Goal: Task Accomplishment & Management: Complete application form

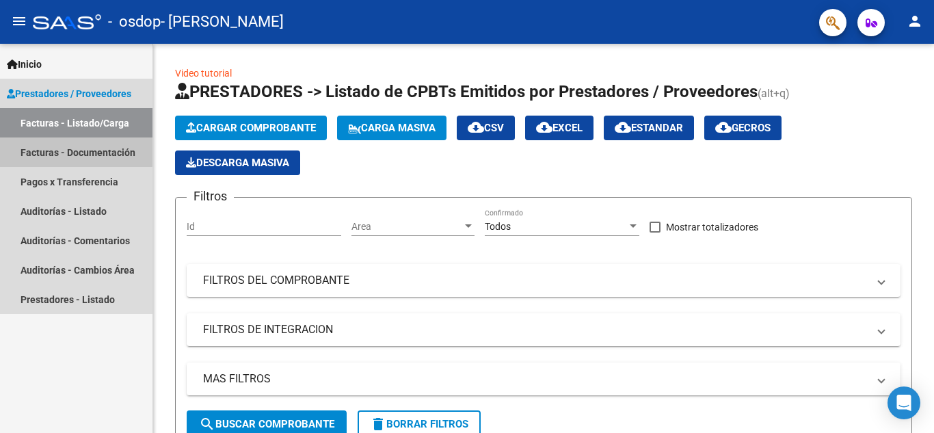
click at [66, 147] on link "Facturas - Documentación" at bounding box center [76, 151] width 152 height 29
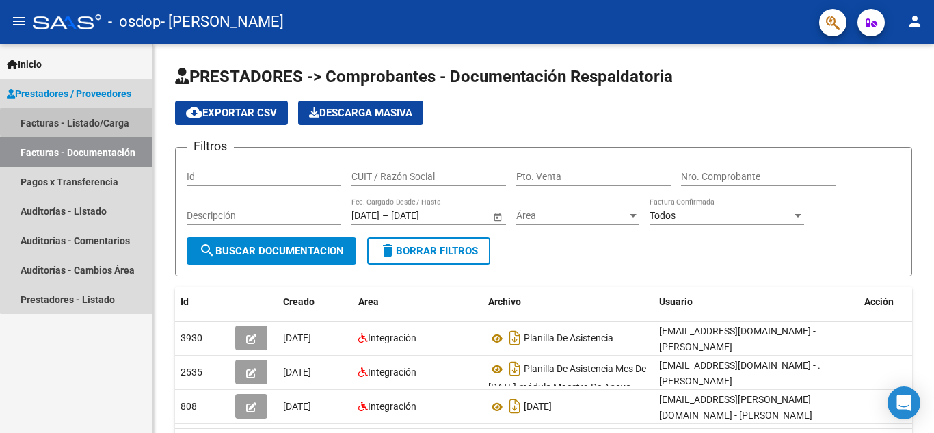
click at [111, 122] on link "Facturas - Listado/Carga" at bounding box center [76, 122] width 152 height 29
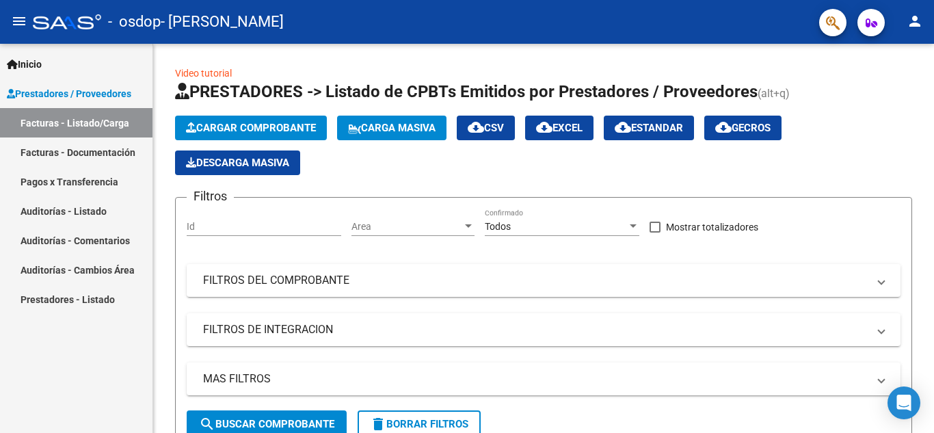
click at [53, 91] on span "Prestadores / Proveedores" at bounding box center [69, 93] width 124 height 15
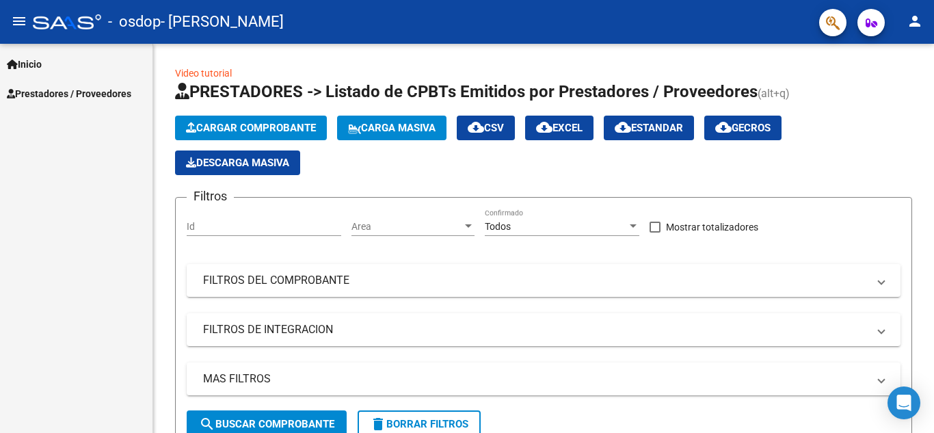
click at [53, 91] on span "Prestadores / Proveedores" at bounding box center [69, 93] width 124 height 15
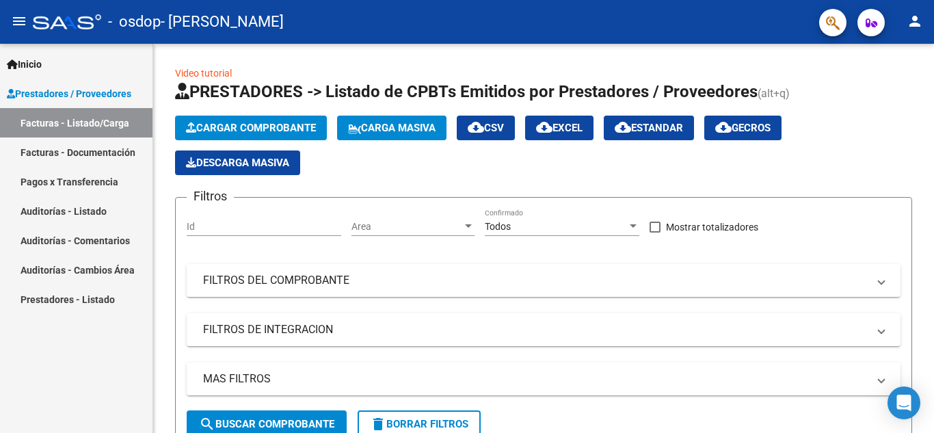
click at [29, 62] on span "Inicio" at bounding box center [24, 64] width 35 height 15
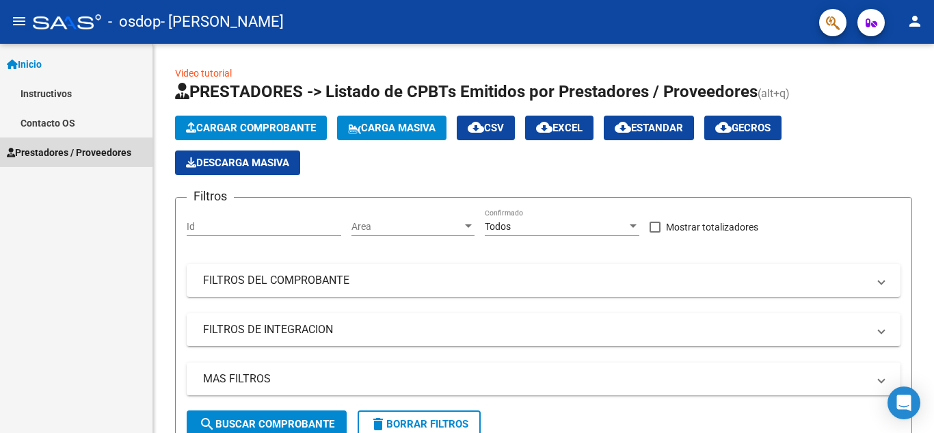
click at [59, 147] on span "Prestadores / Proveedores" at bounding box center [69, 152] width 124 height 15
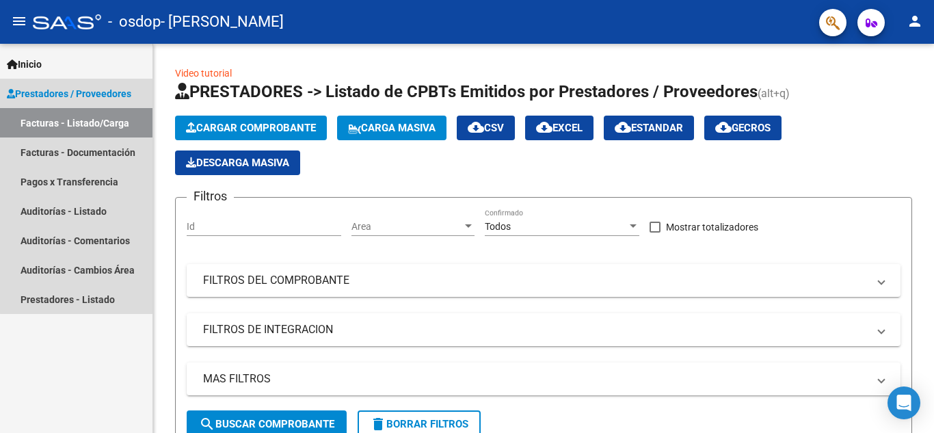
click at [121, 118] on link "Facturas - Listado/Carga" at bounding box center [76, 122] width 152 height 29
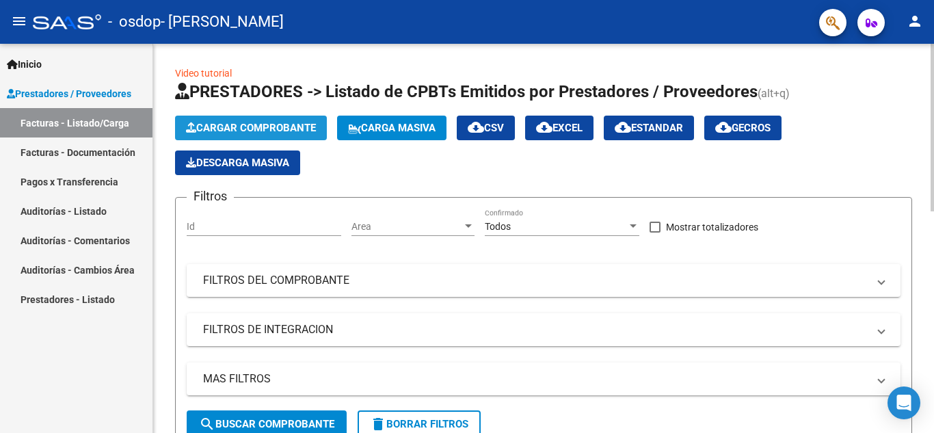
click at [285, 126] on span "Cargar Comprobante" at bounding box center [251, 128] width 130 height 12
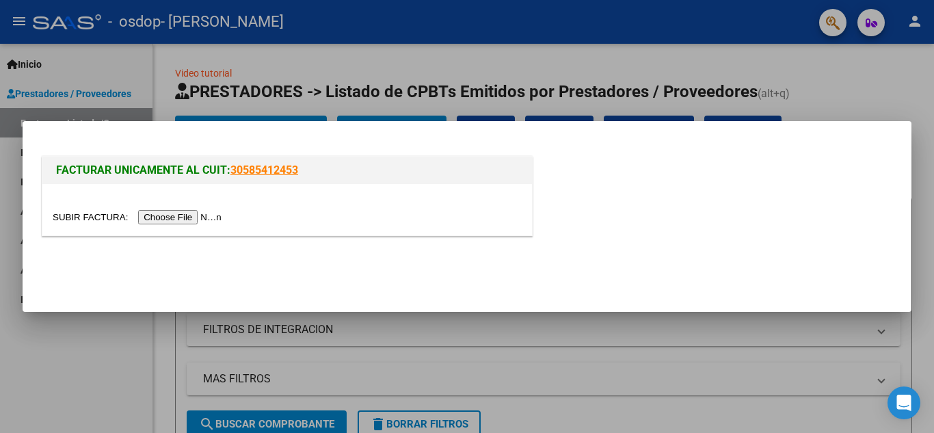
click at [466, 60] on div at bounding box center [467, 216] width 934 height 433
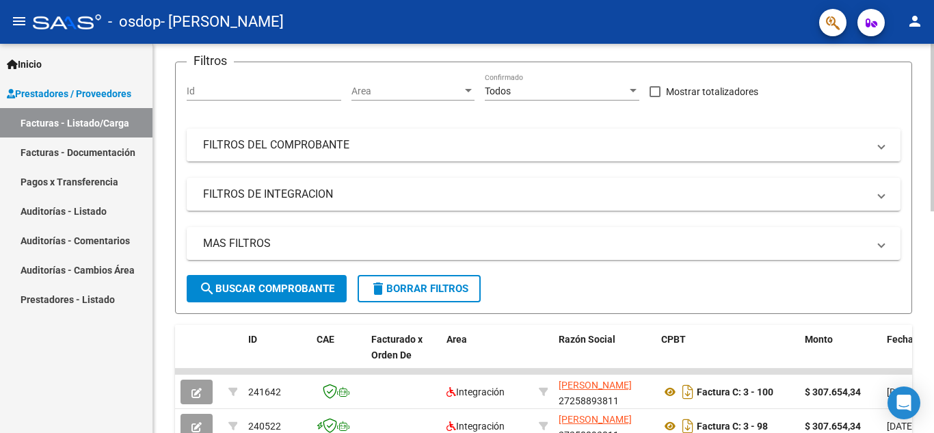
scroll to position [137, 0]
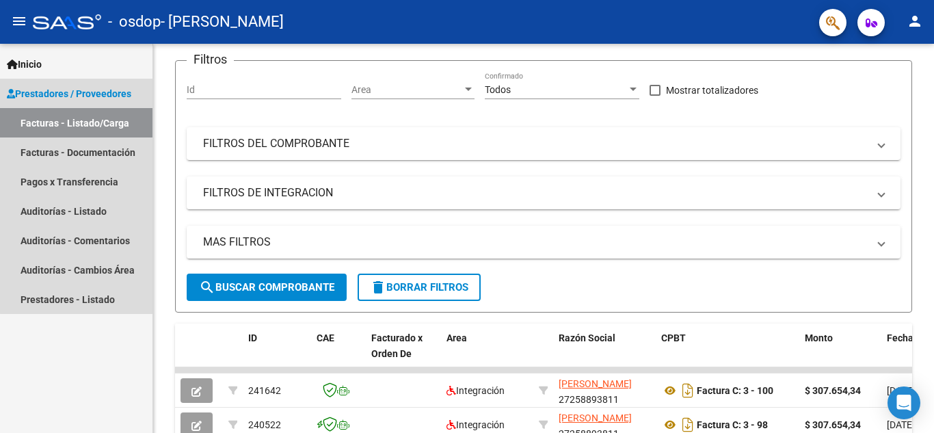
click at [116, 115] on link "Facturas - Listado/Carga" at bounding box center [76, 122] width 152 height 29
click at [42, 91] on span "Prestadores / Proveedores" at bounding box center [69, 93] width 124 height 15
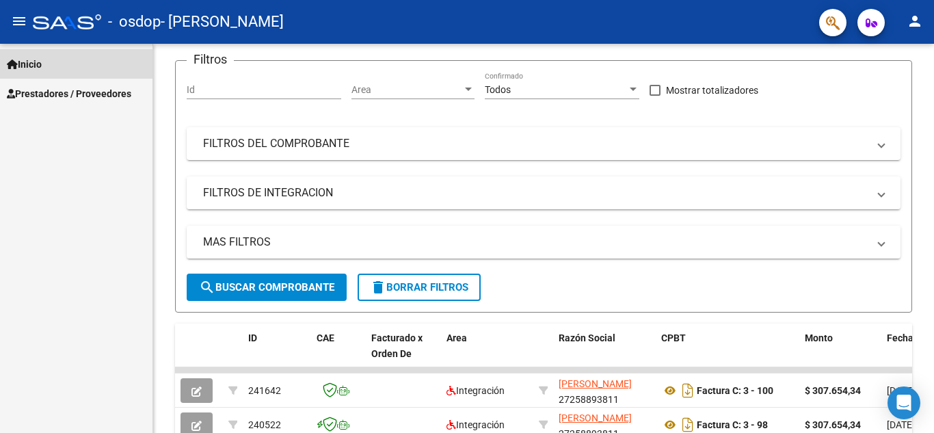
click at [34, 62] on span "Inicio" at bounding box center [24, 64] width 35 height 15
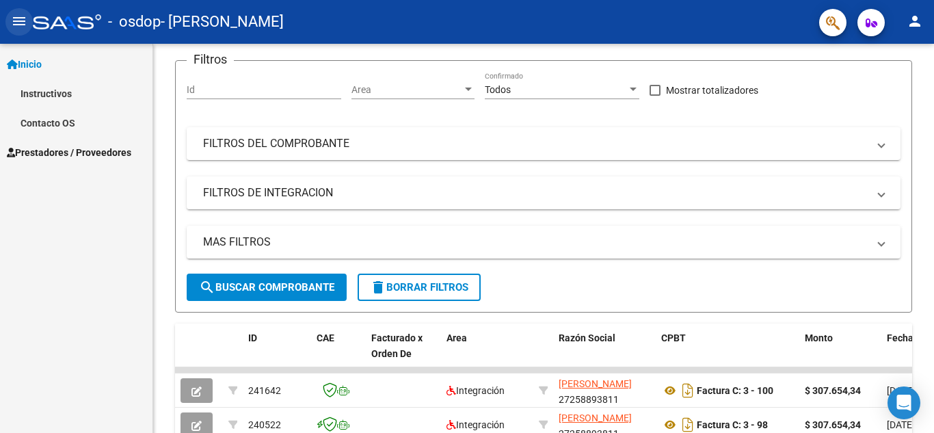
click at [23, 15] on mat-icon "menu" at bounding box center [19, 21] width 16 height 16
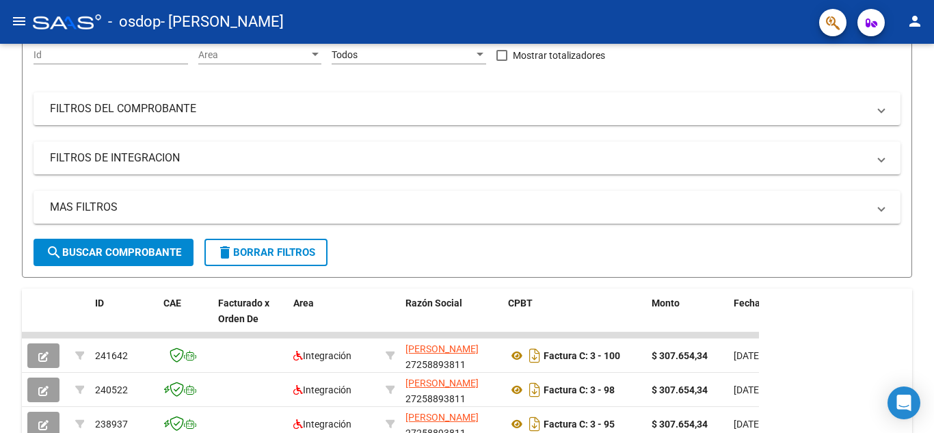
scroll to position [102, 0]
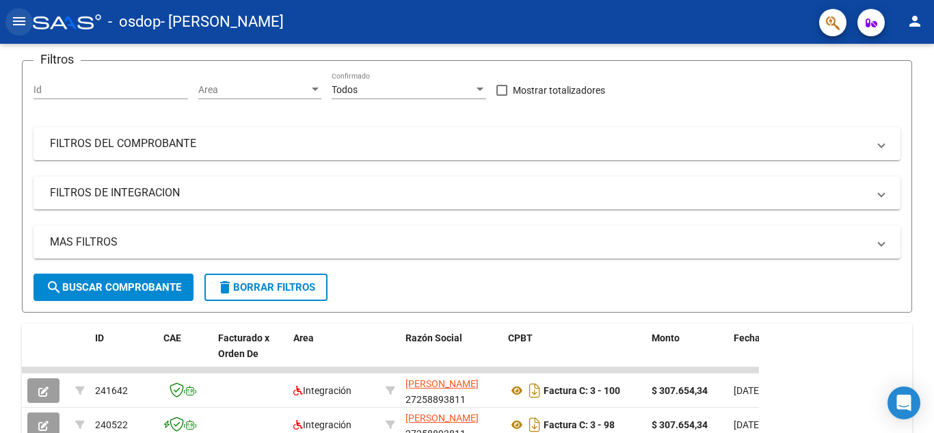
click at [12, 29] on mat-icon "menu" at bounding box center [19, 21] width 16 height 16
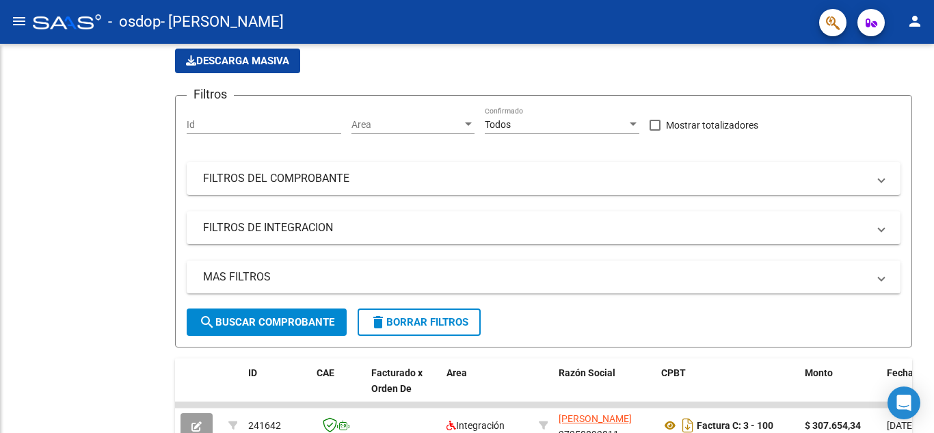
scroll to position [137, 0]
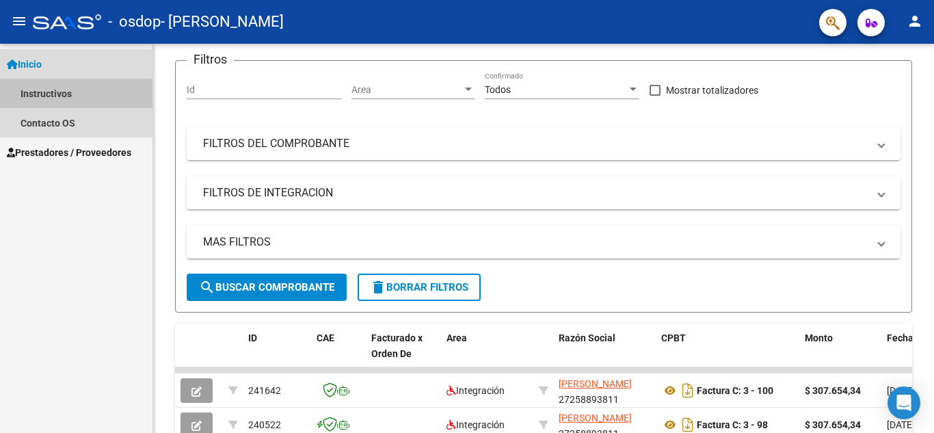
click at [41, 91] on link "Instructivos" at bounding box center [76, 93] width 152 height 29
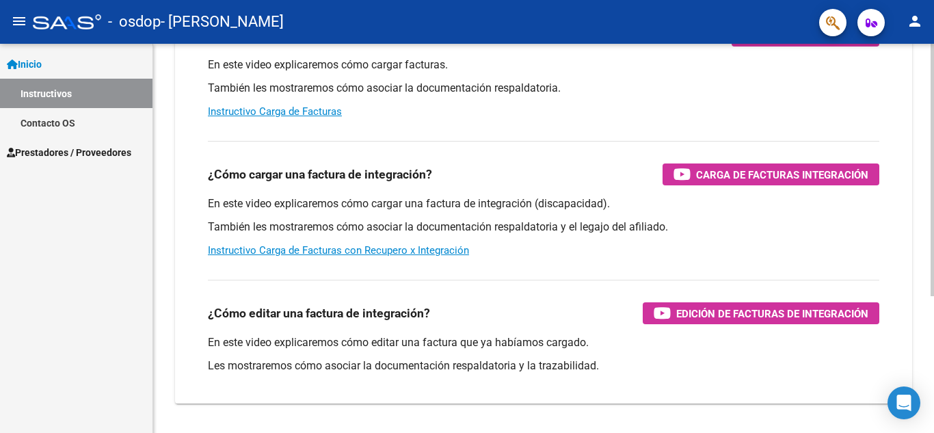
scroll to position [142, 0]
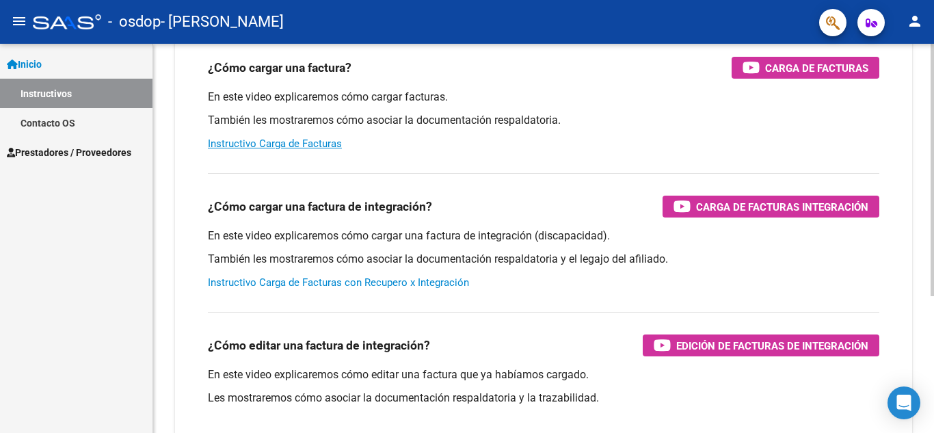
click at [265, 279] on link "Instructivo Carga de Facturas con Recupero x Integración" at bounding box center [338, 282] width 261 height 12
click at [36, 61] on span "Inicio" at bounding box center [24, 64] width 35 height 15
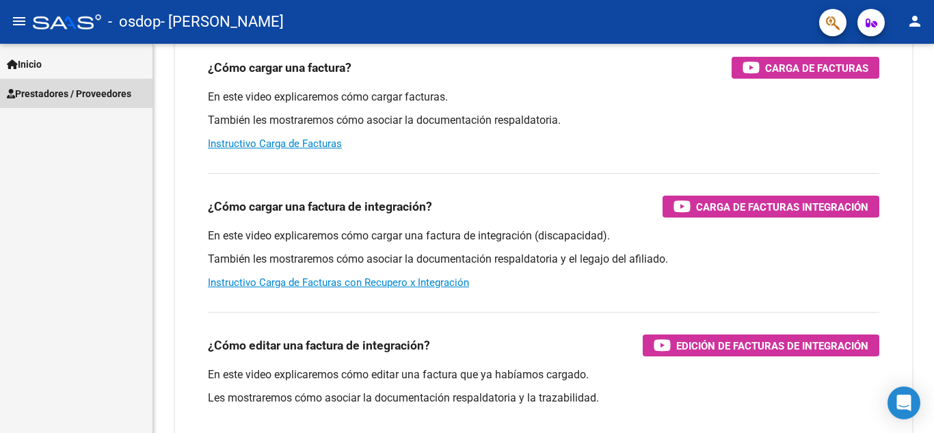
click at [94, 94] on span "Prestadores / Proveedores" at bounding box center [69, 93] width 124 height 15
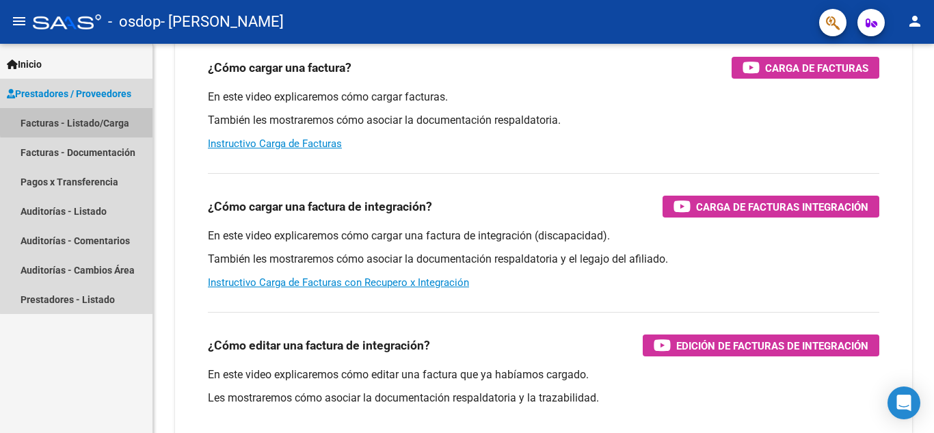
click at [96, 120] on link "Facturas - Listado/Carga" at bounding box center [76, 122] width 152 height 29
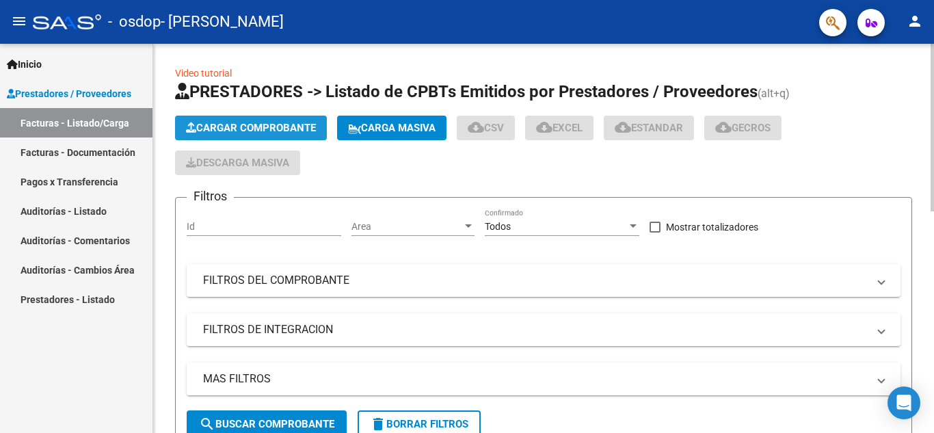
click at [278, 122] on span "Cargar Comprobante" at bounding box center [251, 128] width 130 height 12
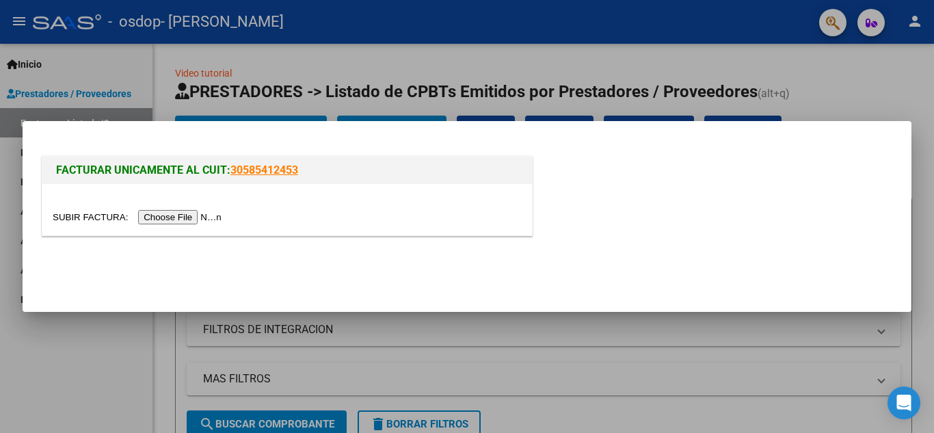
click at [212, 220] on input "file" at bounding box center [139, 217] width 173 height 14
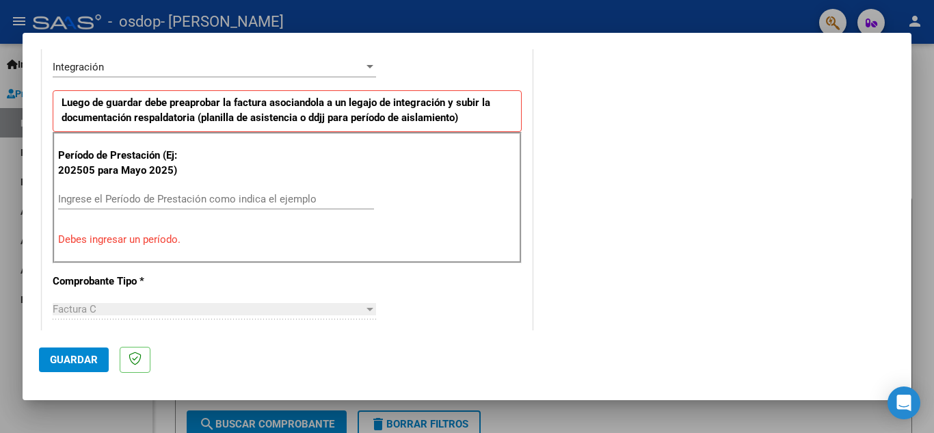
scroll to position [342, 0]
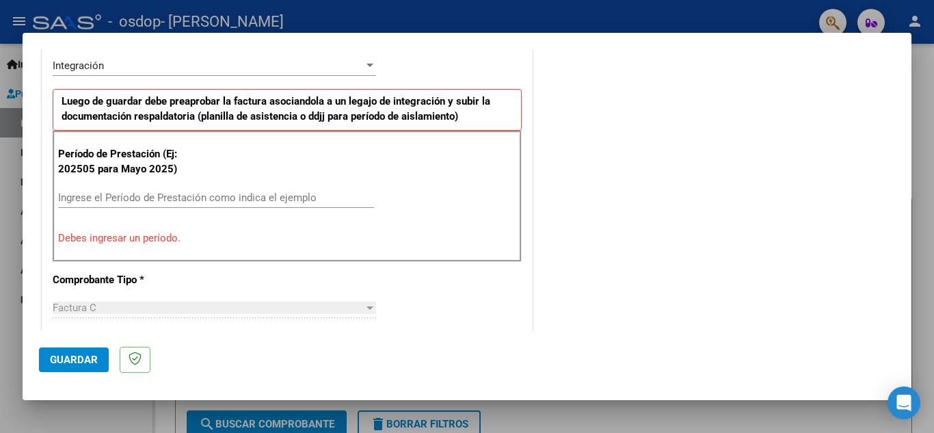
click at [109, 239] on p "Debes ingresar un período." at bounding box center [287, 238] width 458 height 16
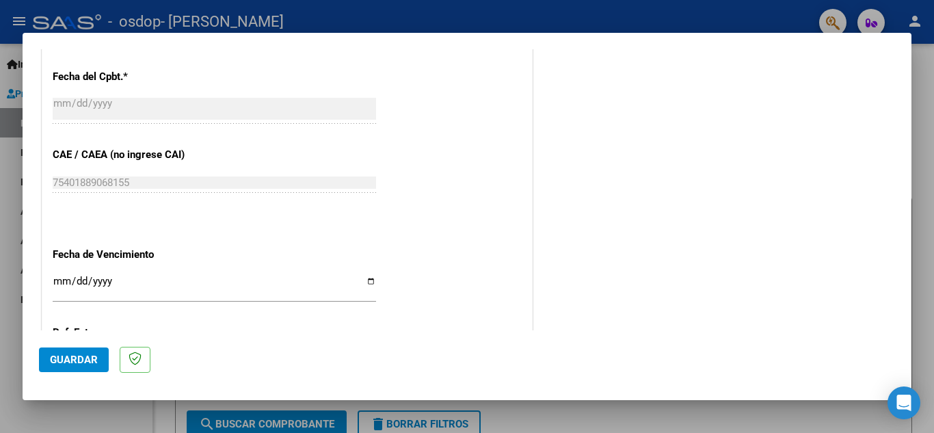
scroll to position [820, 0]
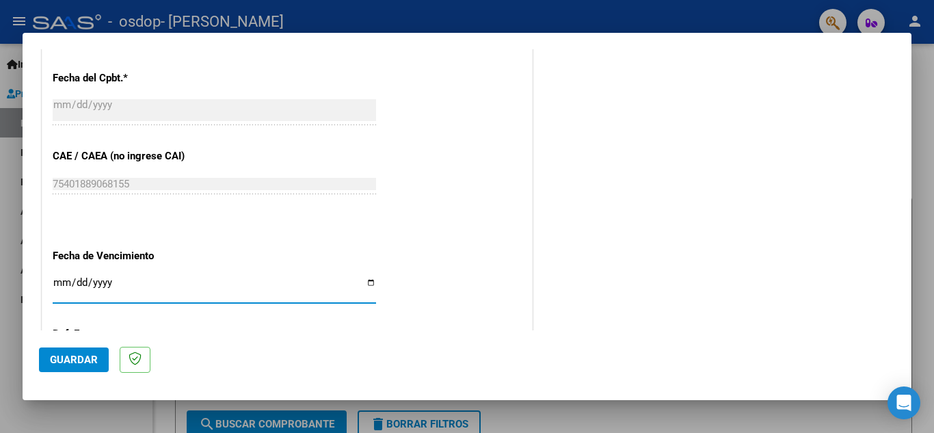
click at [96, 287] on input "Ingresar la fecha" at bounding box center [214, 288] width 323 height 22
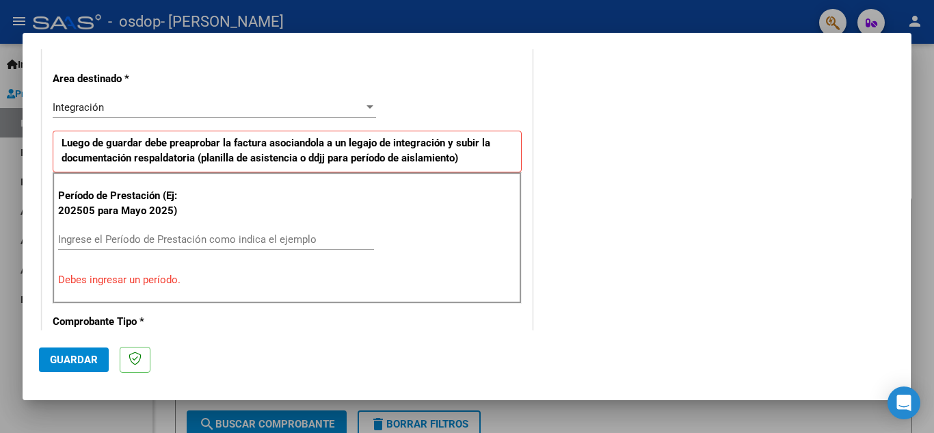
scroll to position [342, 0]
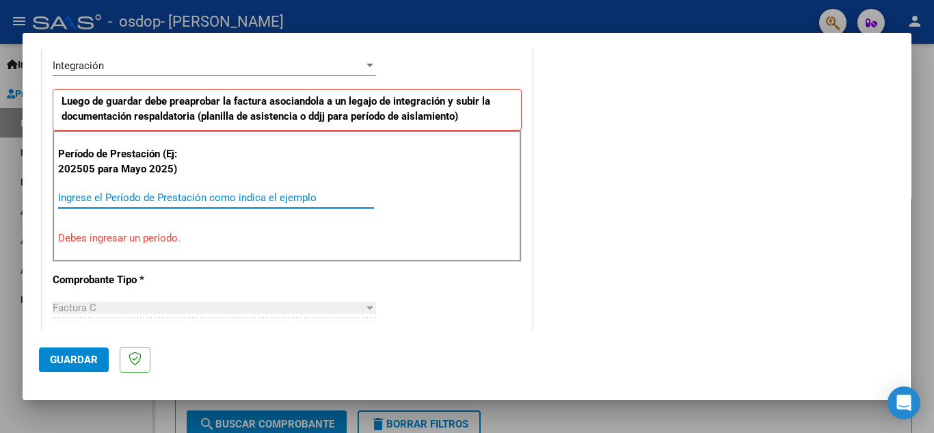
click at [217, 200] on input "Ingrese el Período de Prestación como indica el ejemplo" at bounding box center [216, 197] width 316 height 12
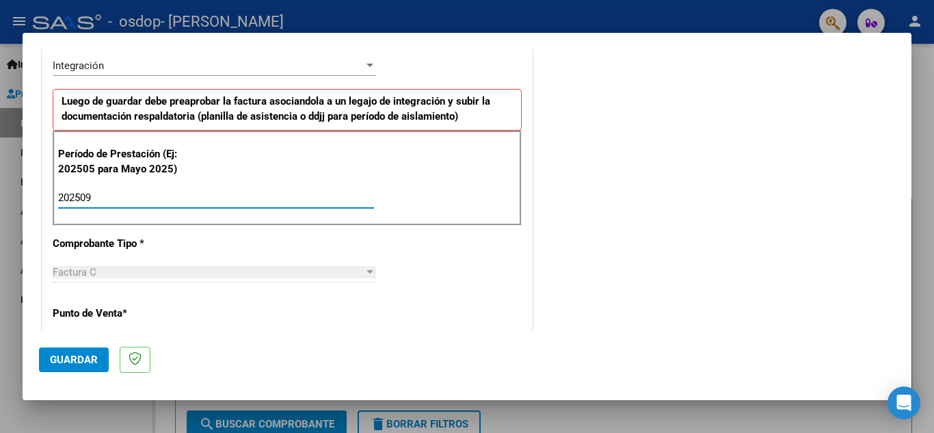
type input "202509"
click at [176, 273] on div "Factura C" at bounding box center [208, 272] width 311 height 12
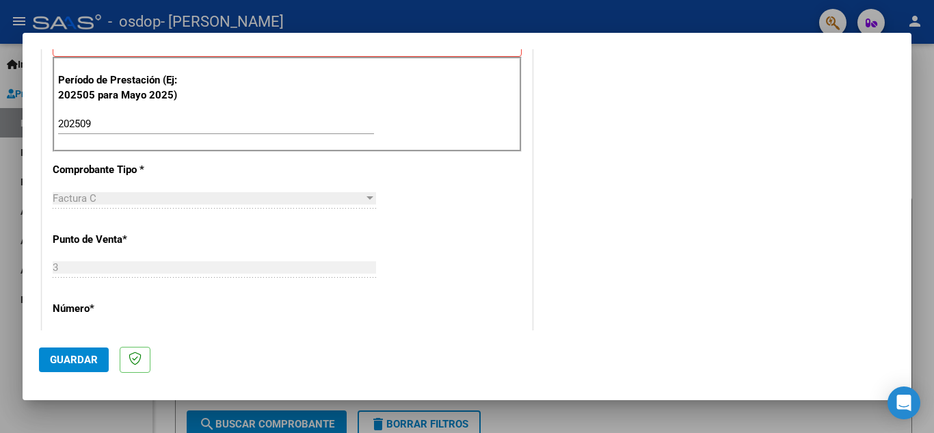
scroll to position [547, 0]
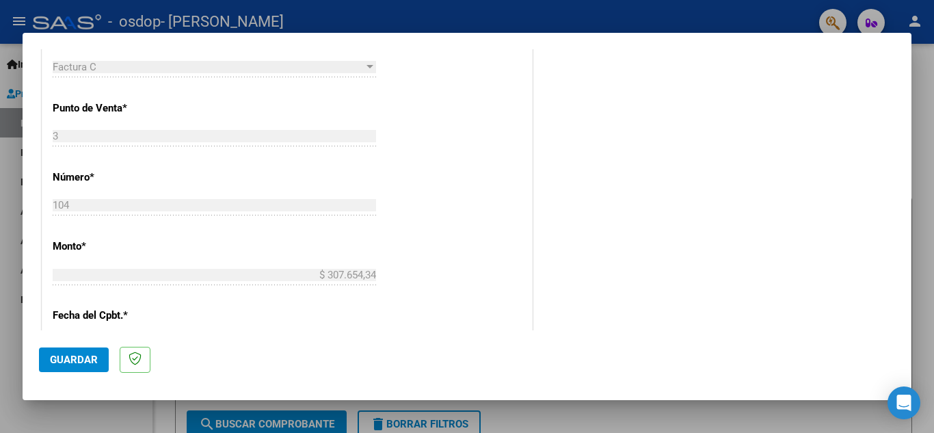
click at [160, 129] on div "3 Ingresar el Nro." at bounding box center [214, 136] width 323 height 21
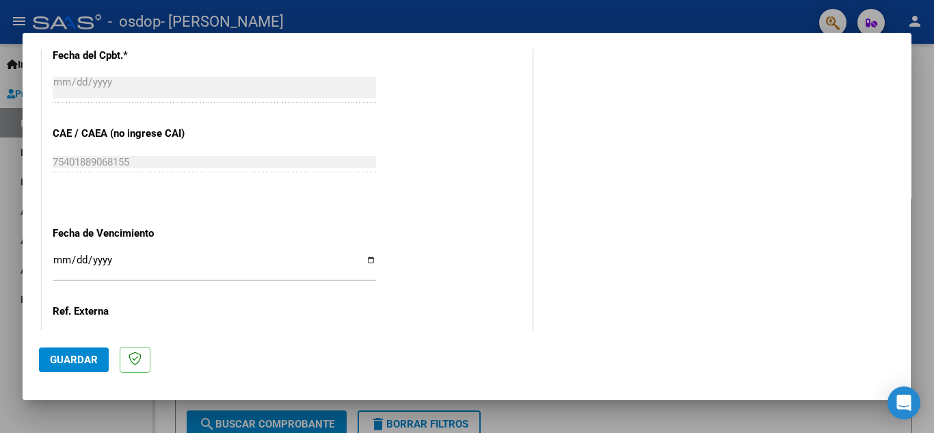
scroll to position [820, 0]
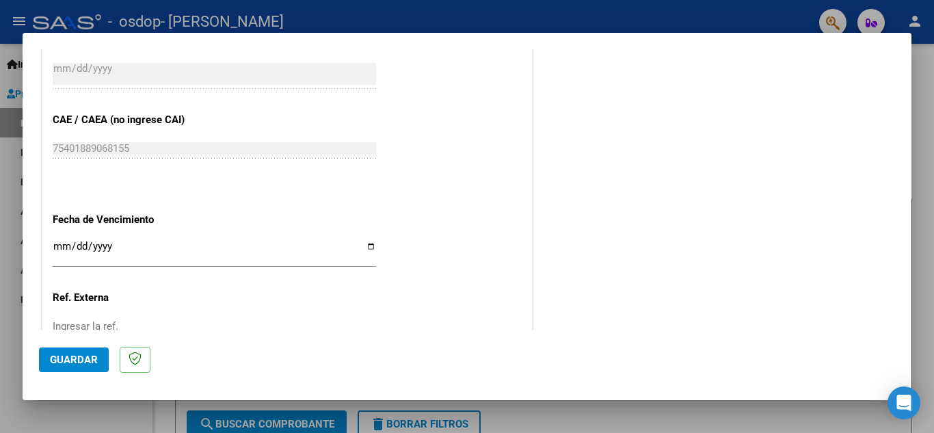
click at [116, 244] on input "Ingresar la fecha" at bounding box center [214, 252] width 323 height 22
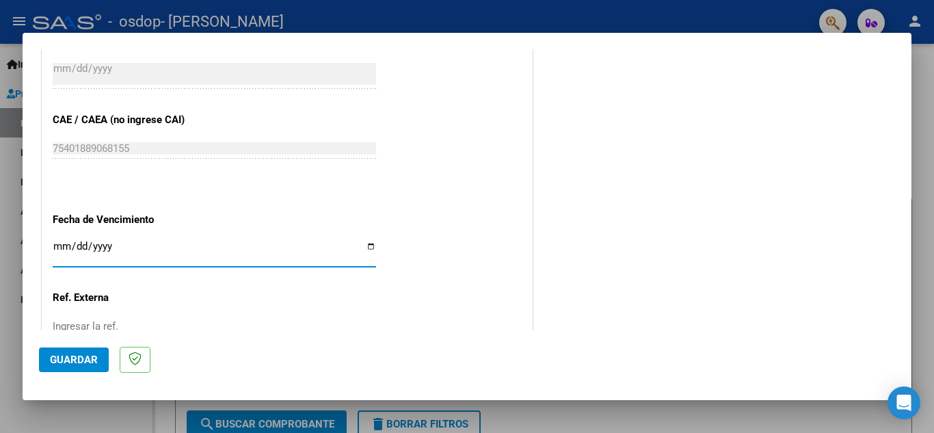
click at [364, 245] on input "Ingresar la fecha" at bounding box center [214, 252] width 323 height 22
type input "[DATE]"
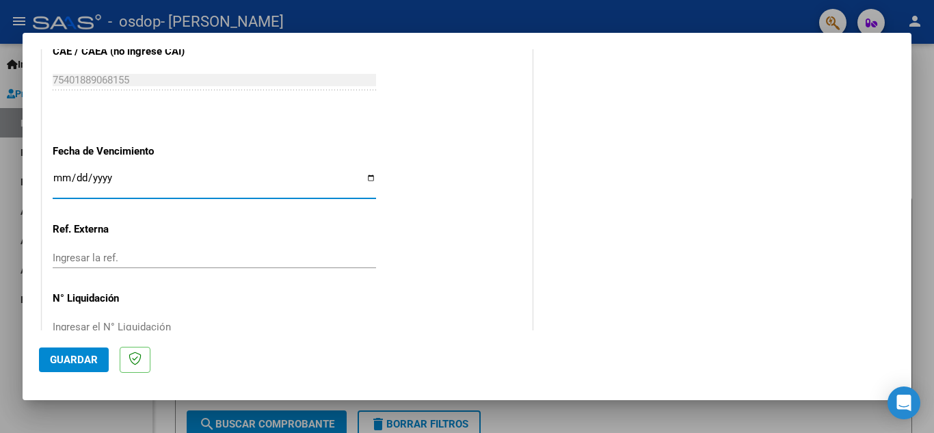
scroll to position [922, 0]
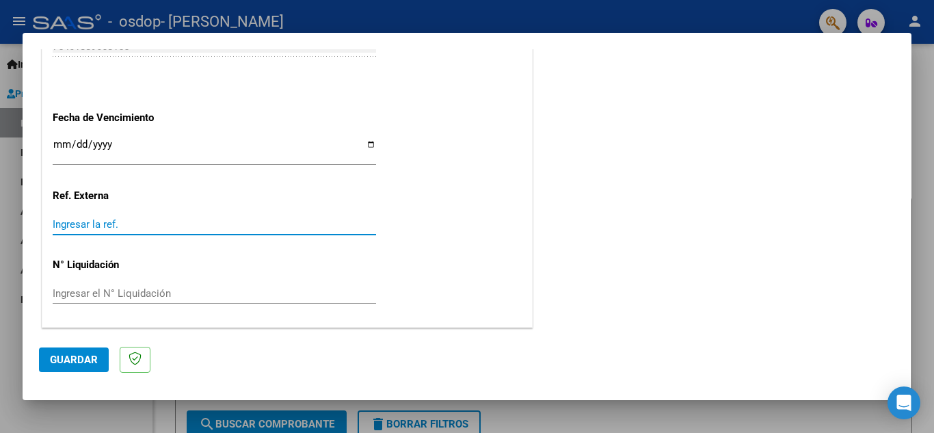
click at [131, 227] on input "Ingresar la ref." at bounding box center [214, 224] width 323 height 12
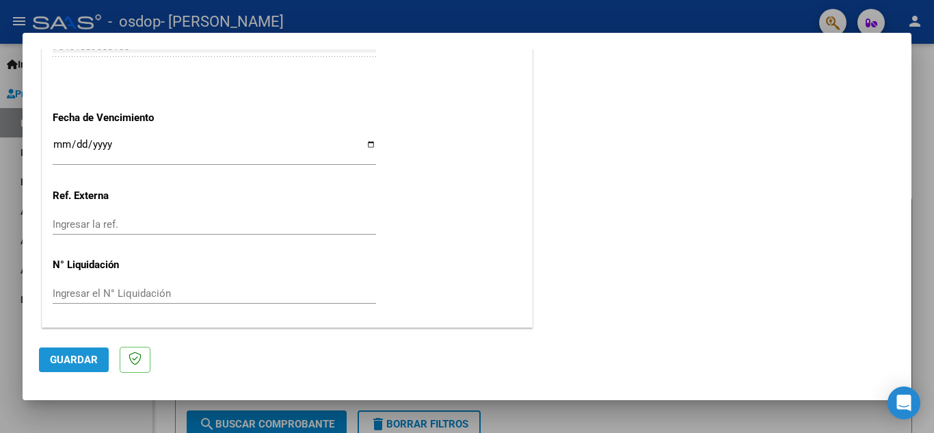
click at [68, 360] on span "Guardar" at bounding box center [74, 359] width 48 height 12
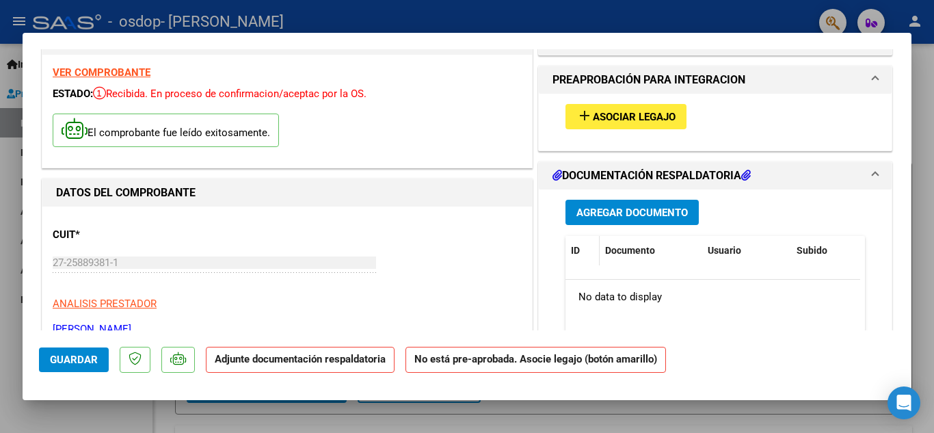
scroll to position [0, 0]
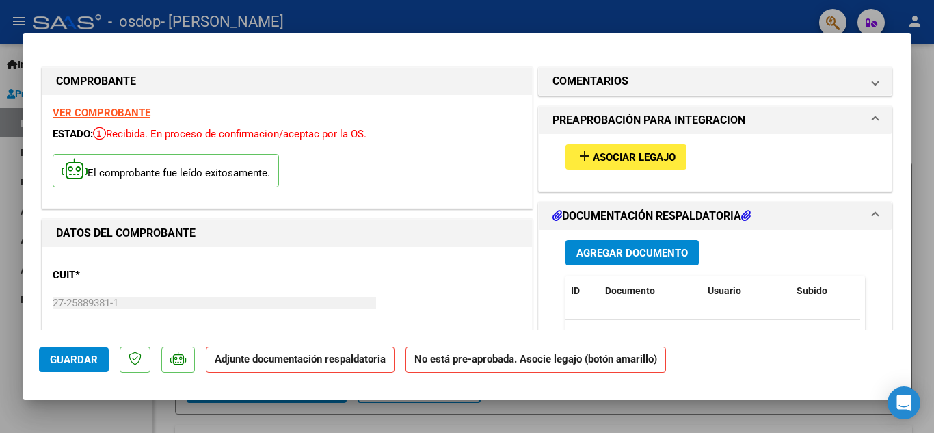
click at [623, 164] on button "add Asociar Legajo" at bounding box center [625, 156] width 121 height 25
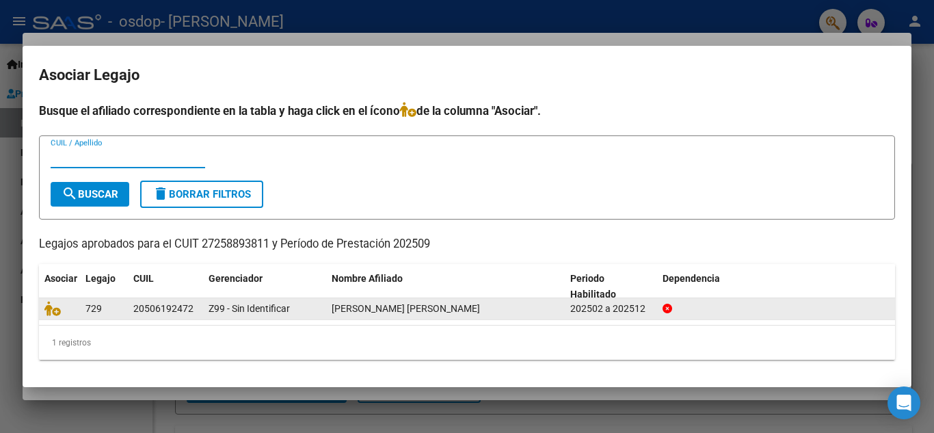
click at [72, 304] on div at bounding box center [59, 309] width 30 height 16
click at [184, 308] on div "20506192472" at bounding box center [163, 309] width 60 height 16
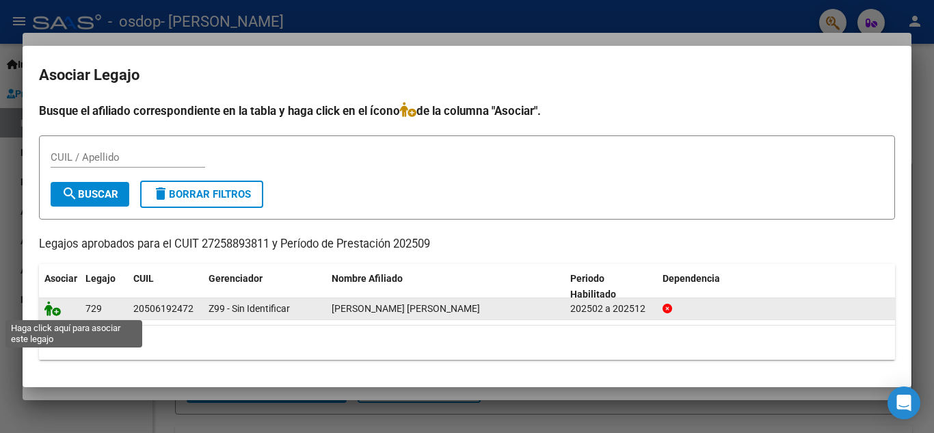
click at [52, 309] on icon at bounding box center [52, 308] width 16 height 15
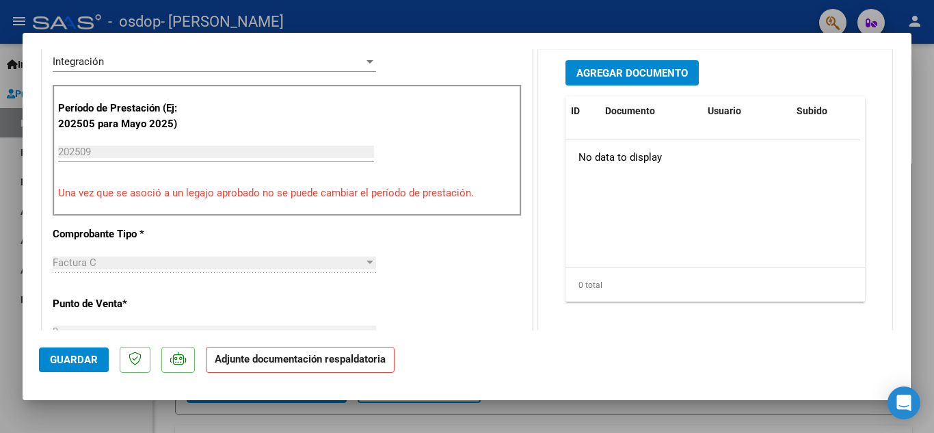
scroll to position [342, 0]
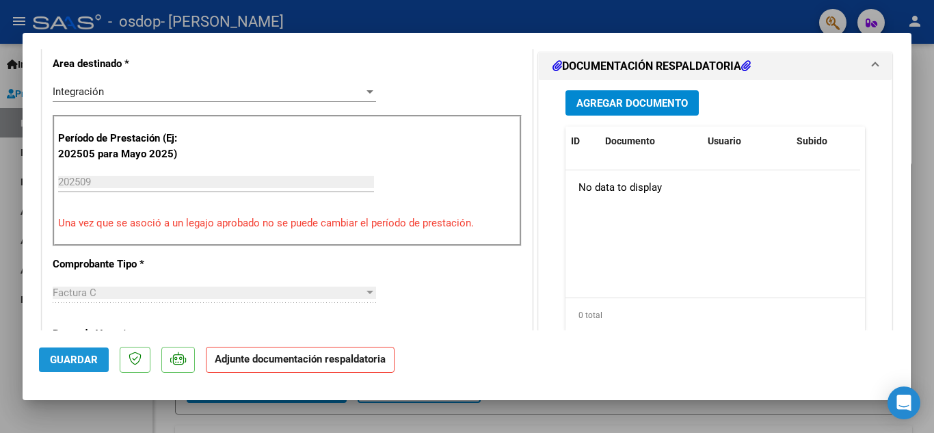
click at [77, 360] on span "Guardar" at bounding box center [74, 359] width 48 height 12
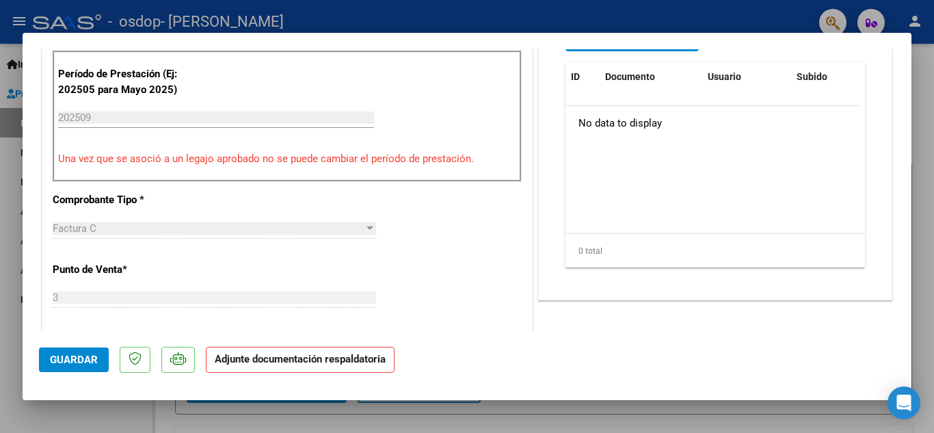
scroll to position [410, 0]
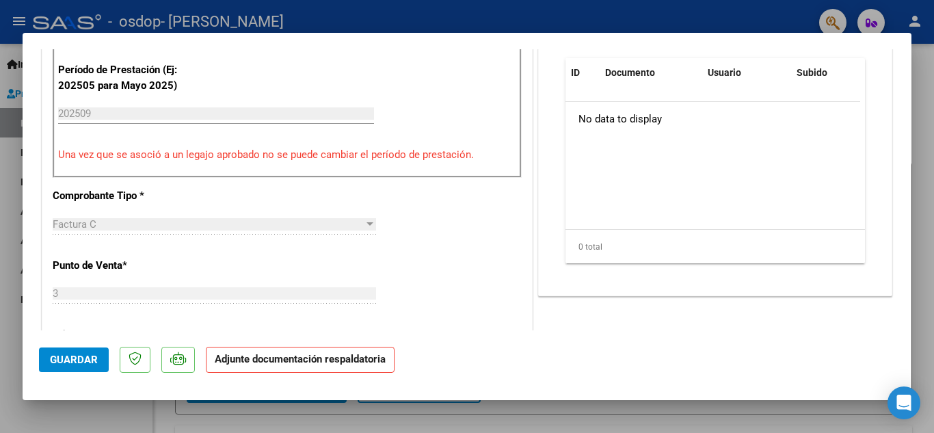
click at [299, 361] on strong "Adjunte documentación respaldatoria" at bounding box center [300, 359] width 171 height 12
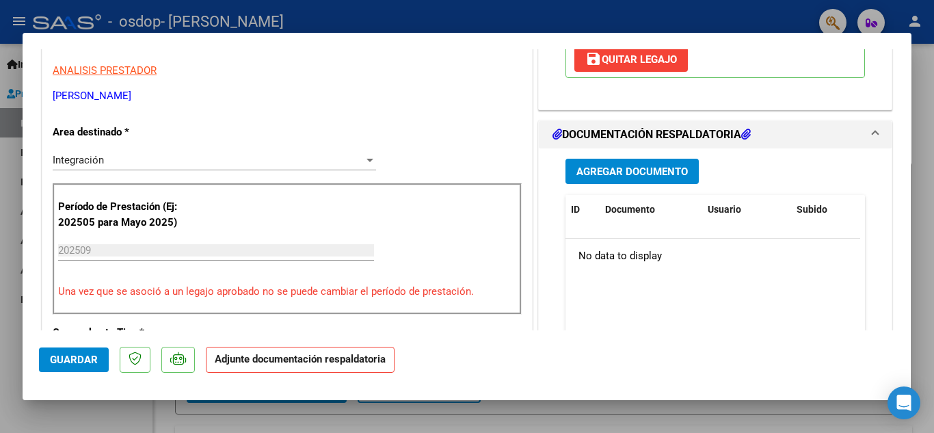
scroll to position [137, 0]
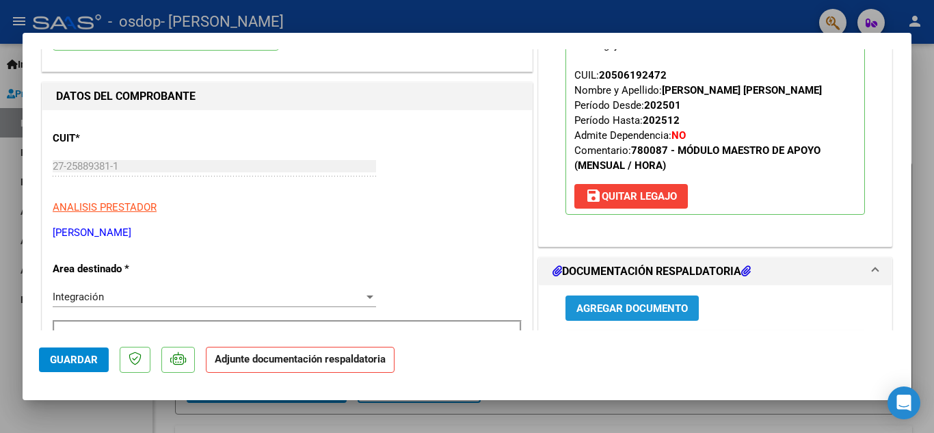
click at [626, 309] on span "Agregar Documento" at bounding box center [631, 308] width 111 height 12
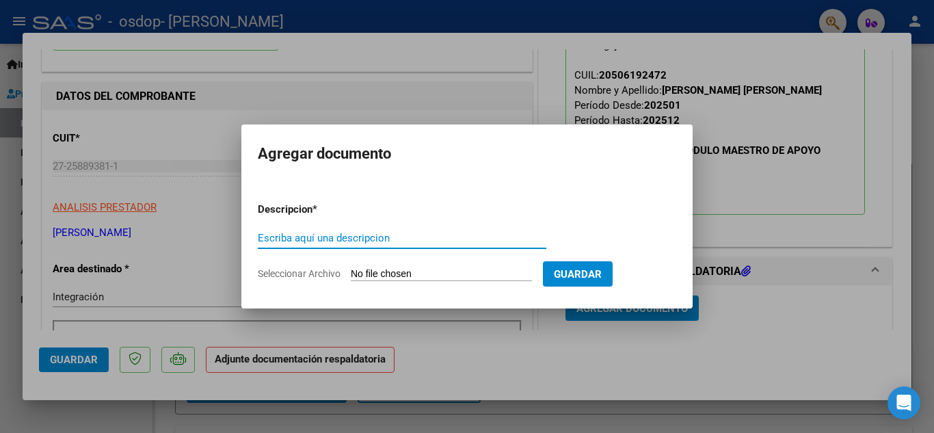
click at [342, 238] on input "Escriba aquí una descripcion" at bounding box center [402, 238] width 289 height 12
type input "p"
click at [490, 238] on input "Planilla de Asistencia Mes de [DATE]" at bounding box center [402, 238] width 289 height 12
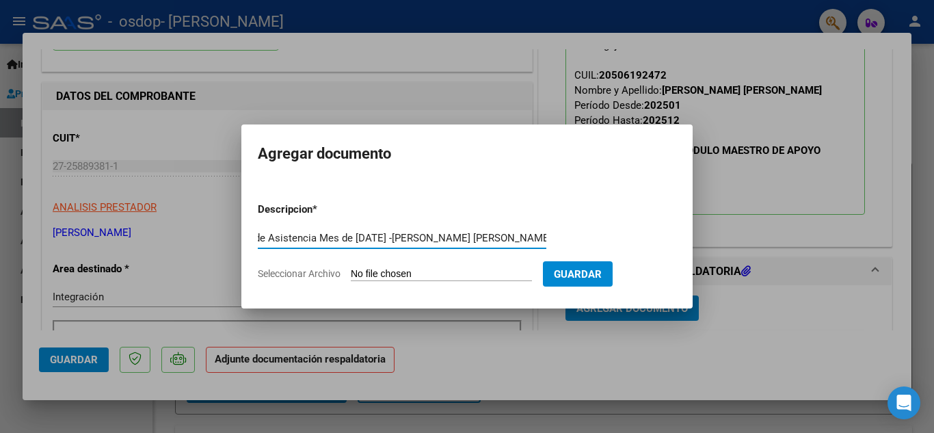
type input "Planilla de Asistencia Mes de [DATE] -[PERSON_NAME] [PERSON_NAME]"
click at [317, 269] on span "Seleccionar Archivo" at bounding box center [299, 273] width 83 height 11
click at [351, 269] on input "Seleccionar Archivo" at bounding box center [441, 274] width 181 height 13
click at [364, 275] on input "Seleccionar Archivo" at bounding box center [441, 274] width 181 height 13
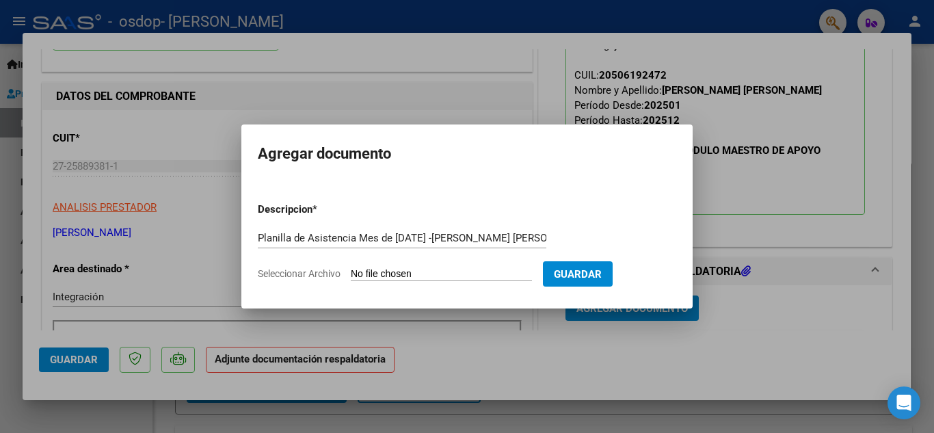
click at [331, 274] on span "Seleccionar Archivo" at bounding box center [299, 273] width 83 height 11
click at [351, 274] on input "Seleccionar Archivo" at bounding box center [441, 274] width 181 height 13
click at [379, 272] on input "Seleccionar Archivo" at bounding box center [441, 274] width 181 height 13
click at [522, 274] on input "Seleccionar Archivo" at bounding box center [441, 274] width 181 height 13
click at [336, 271] on span "Seleccionar Archivo" at bounding box center [299, 273] width 83 height 11
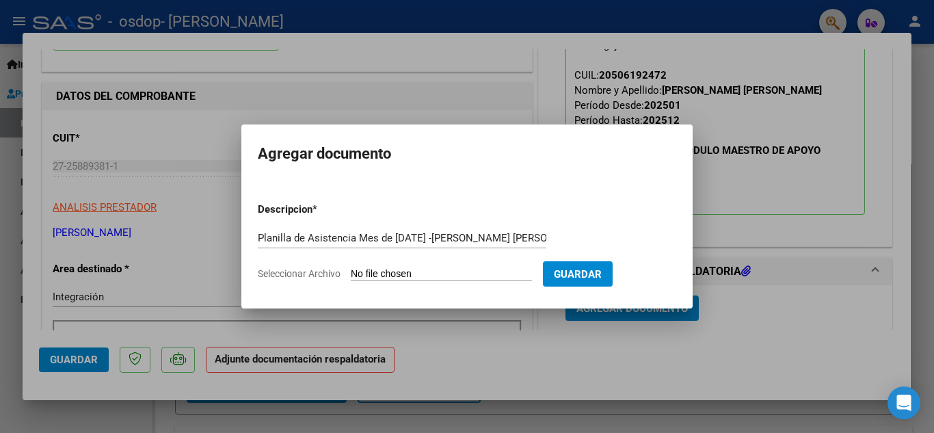
click at [351, 271] on input "Seleccionar Archivo" at bounding box center [441, 274] width 181 height 13
type input "C:\fakepath\Planilla de Asistencia Módulo Maestra de Apoyo -Discapacidad -[PERS…"
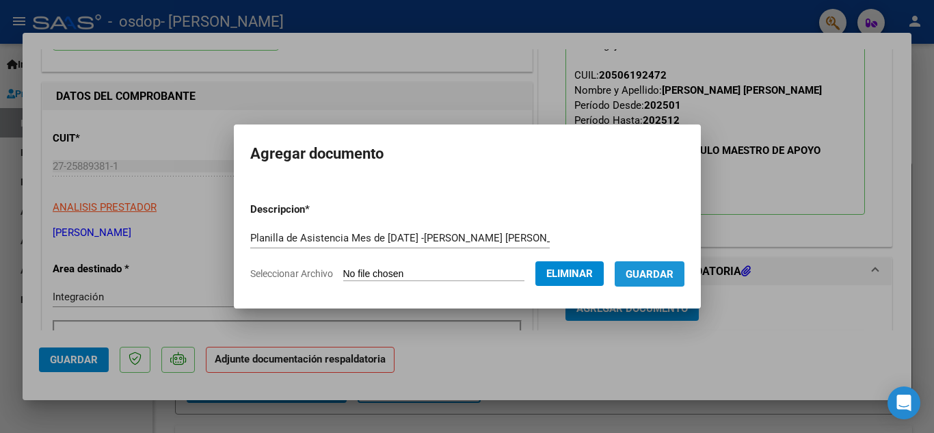
click at [652, 270] on span "Guardar" at bounding box center [650, 274] width 48 height 12
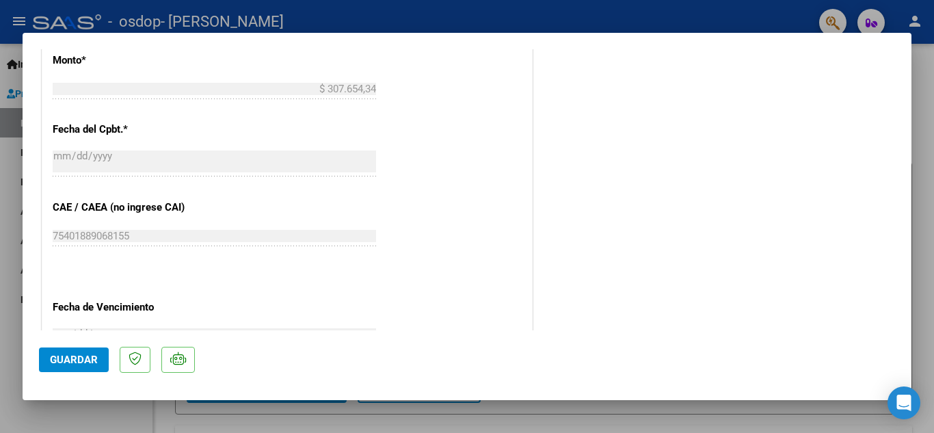
scroll to position [943, 0]
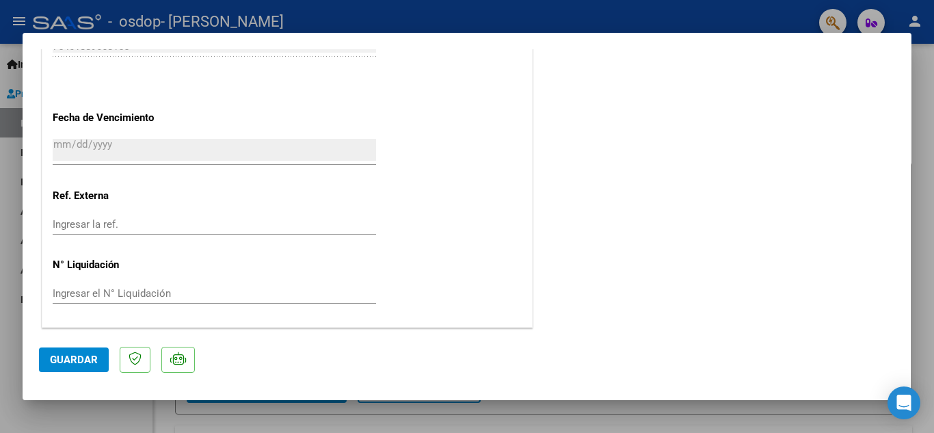
click at [68, 361] on span "Guardar" at bounding box center [74, 359] width 48 height 12
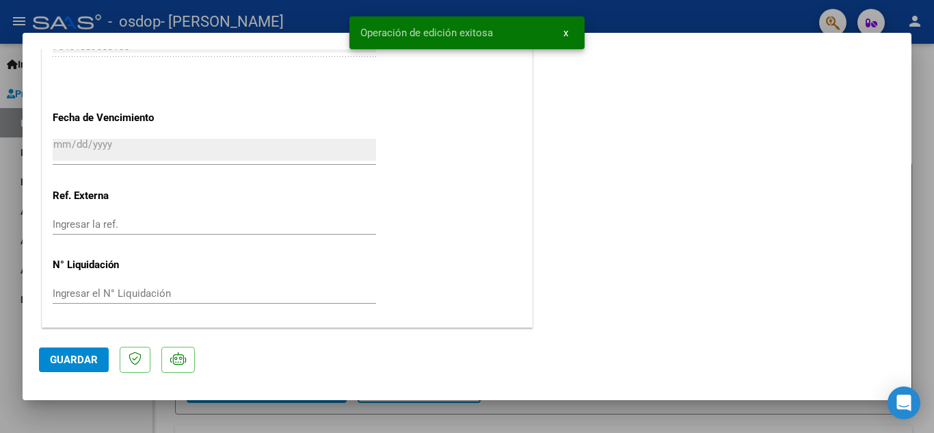
click at [665, 18] on div at bounding box center [467, 216] width 934 height 433
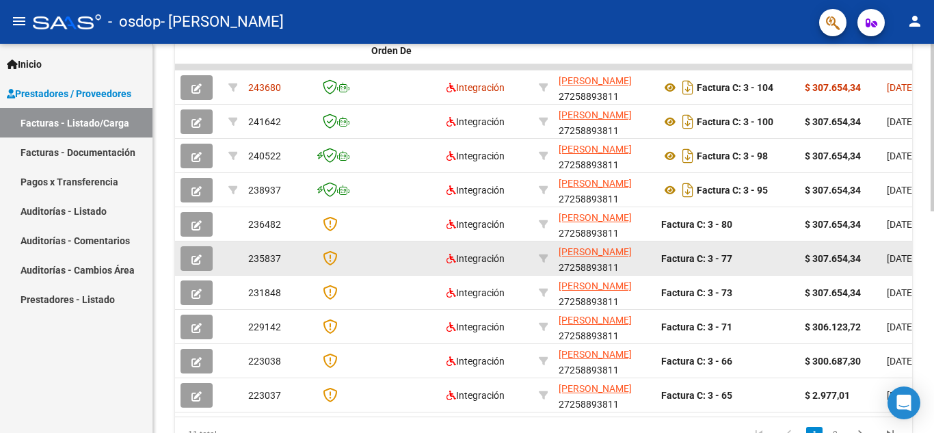
scroll to position [444, 0]
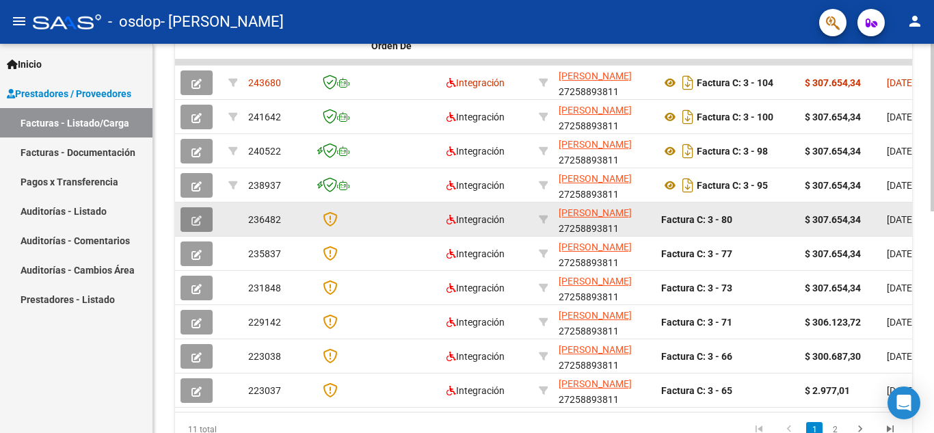
click at [201, 219] on icon "button" at bounding box center [196, 220] width 10 height 10
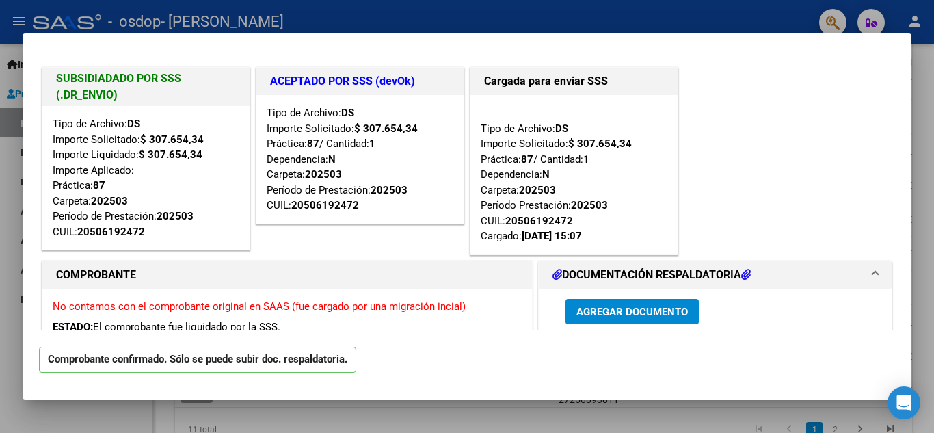
click at [291, 359] on p "Comprobante confirmado. Sólo se puede subir doc. respaldatoria." at bounding box center [197, 360] width 317 height 27
click at [473, 14] on div at bounding box center [467, 216] width 934 height 433
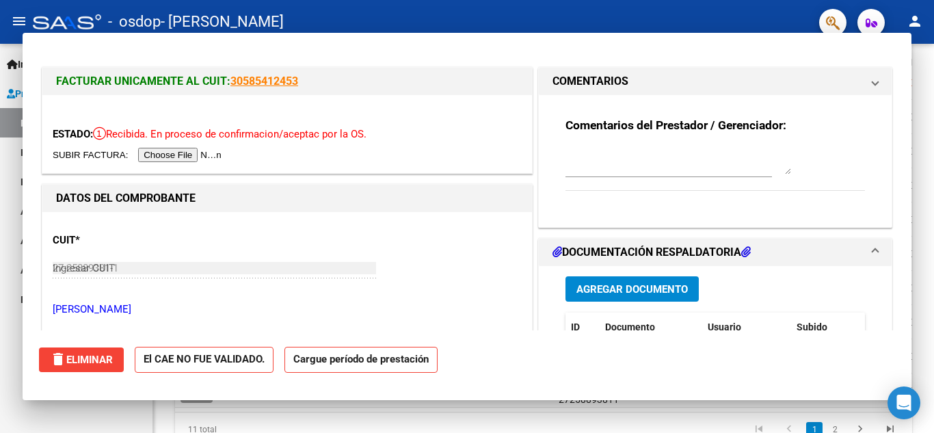
type input "$ 0,00"
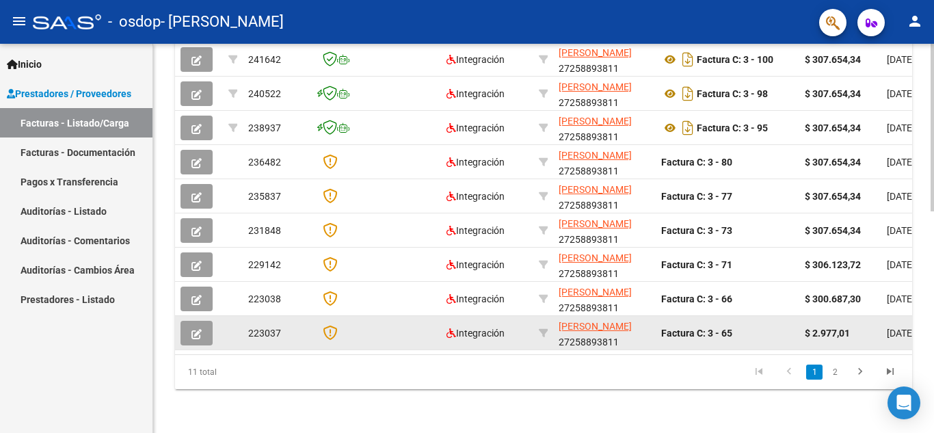
scroll to position [513, 0]
click at [201, 329] on icon "button" at bounding box center [196, 334] width 10 height 10
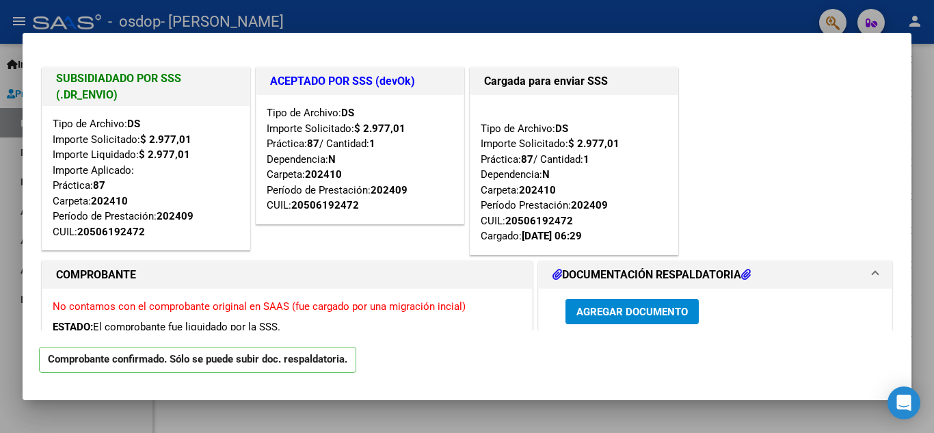
click at [744, 162] on div "SUBSIDIADADO POR SSS (.DR_ENVIO) Tipo de Archivo: DS Importe Solicitado: $ 2.97…" at bounding box center [467, 160] width 856 height 193
click at [690, 19] on div at bounding box center [467, 216] width 934 height 433
type input "$ 0,00"
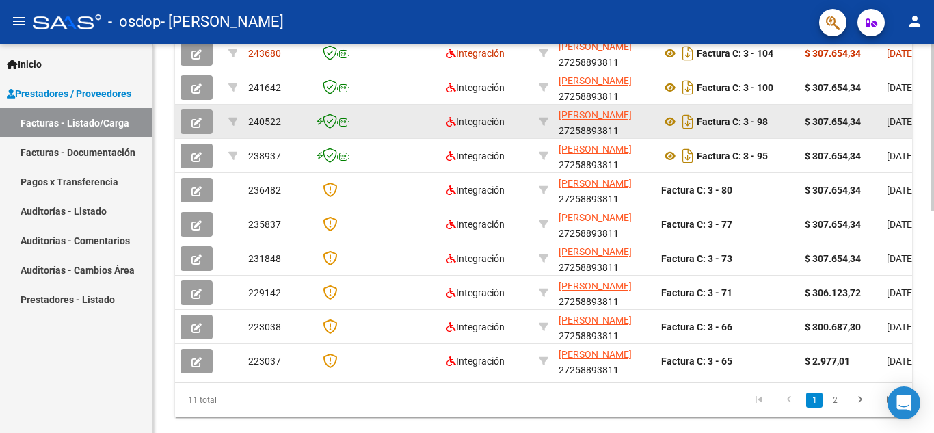
scroll to position [444, 0]
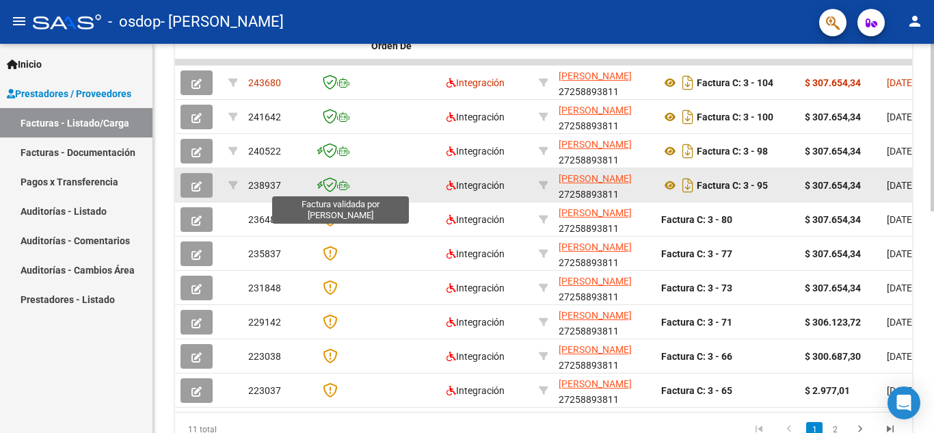
click at [331, 182] on icon at bounding box center [330, 184] width 14 height 15
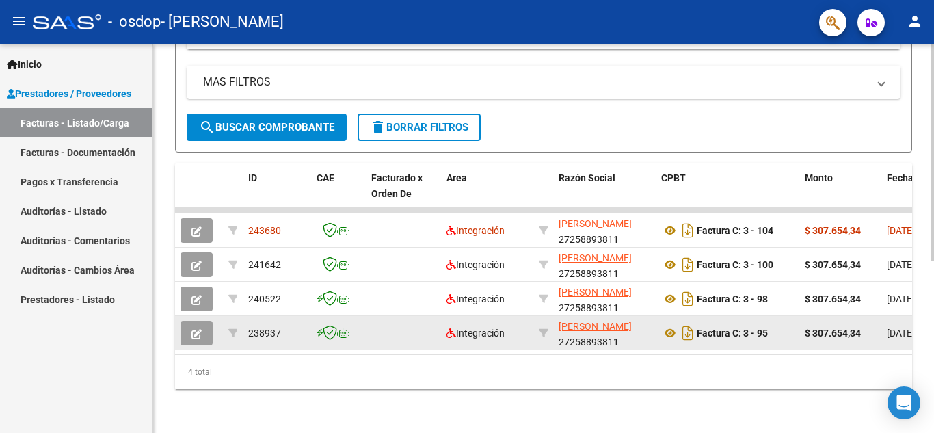
scroll to position [308, 0]
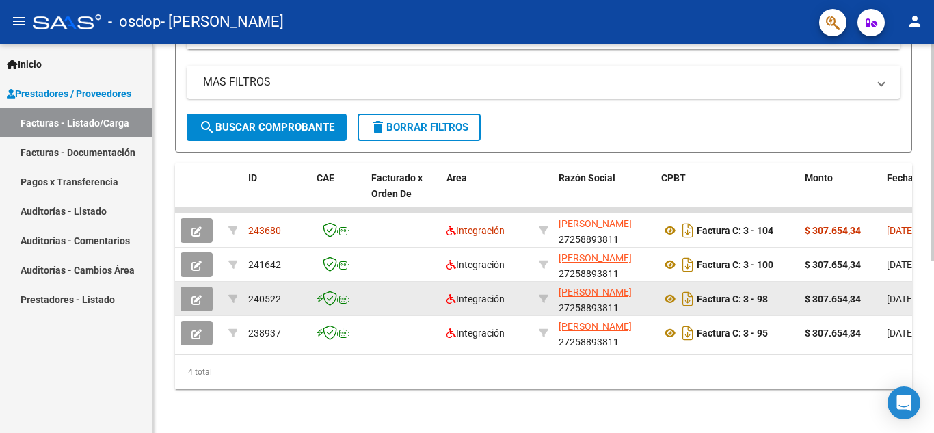
click at [192, 295] on icon "button" at bounding box center [196, 300] width 10 height 10
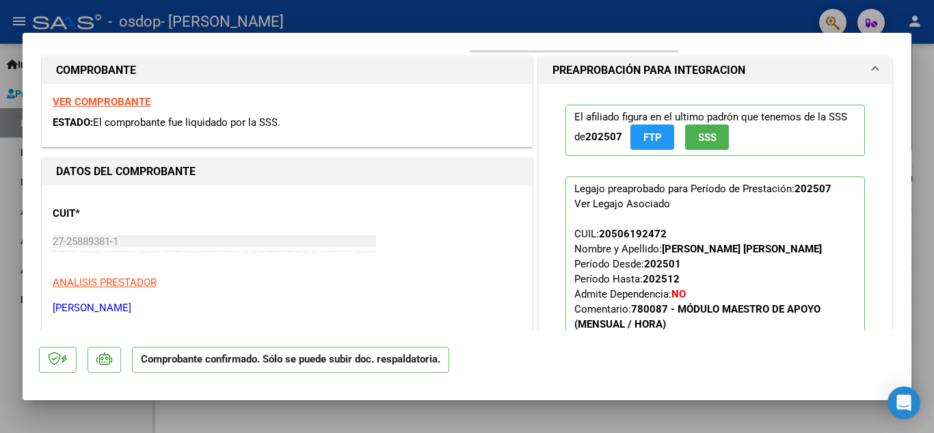
scroll to position [205, 0]
click at [713, 130] on button "SSS" at bounding box center [707, 136] width 44 height 25
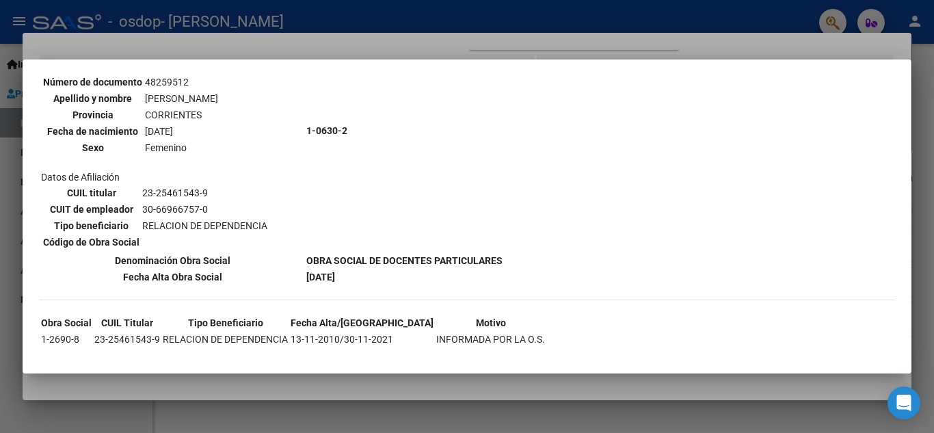
scroll to position [1216, 0]
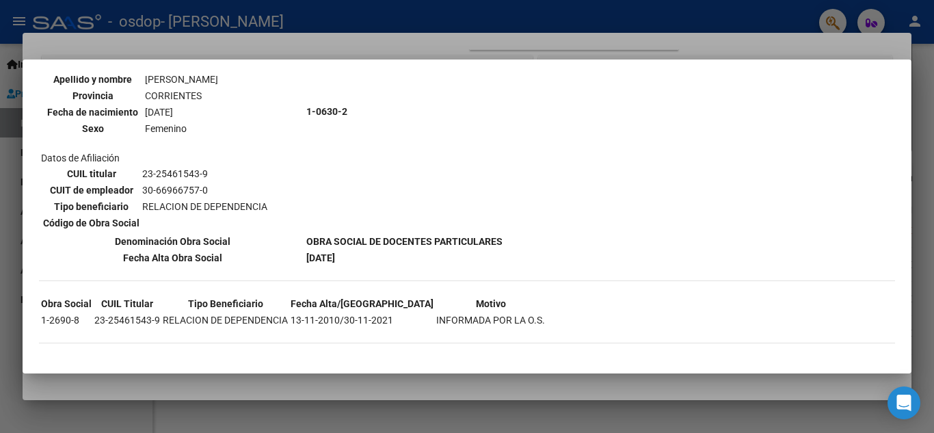
click at [464, 323] on td "INFORMADA POR LA O.S." at bounding box center [491, 319] width 110 height 15
click at [888, 18] on div at bounding box center [467, 216] width 934 height 433
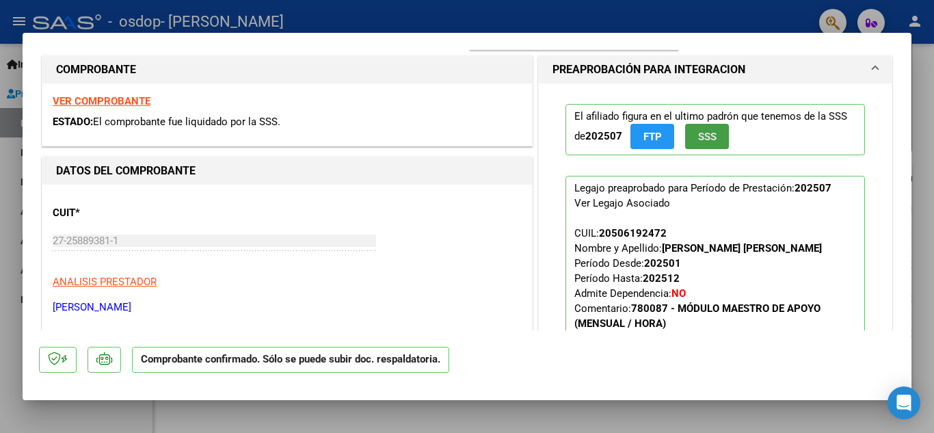
click at [699, 137] on span "SSS" at bounding box center [707, 137] width 18 height 12
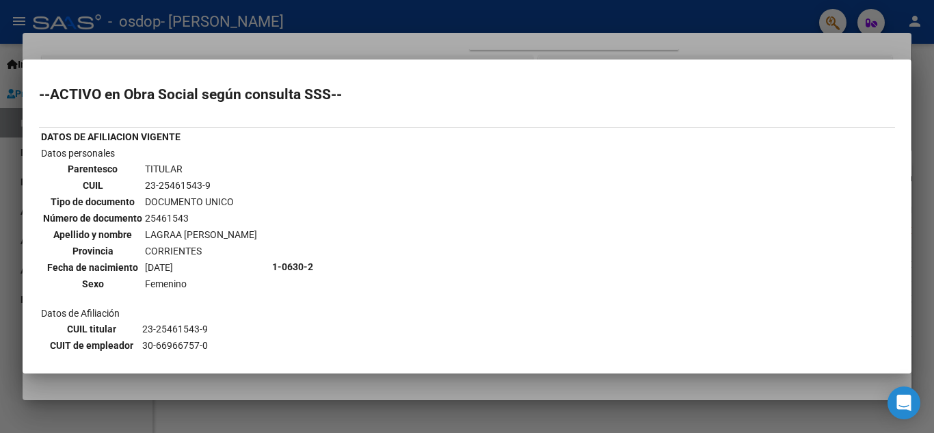
click at [831, 60] on mat-dialog-container "--ACTIVO en Obra Social según consulta SSS-- DATOS DE AFILIACION VIGENTE Datos …" at bounding box center [467, 216] width 889 height 314
click at [296, 24] on div at bounding box center [467, 216] width 934 height 433
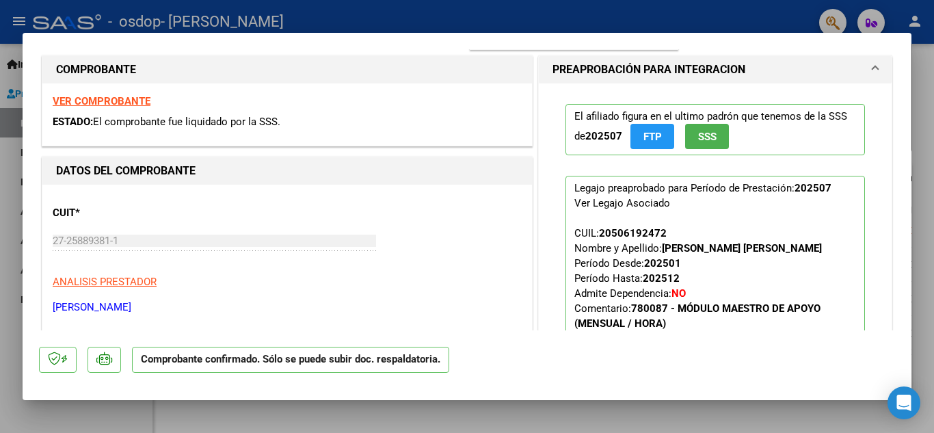
click at [662, 142] on button "FTP" at bounding box center [652, 136] width 44 height 25
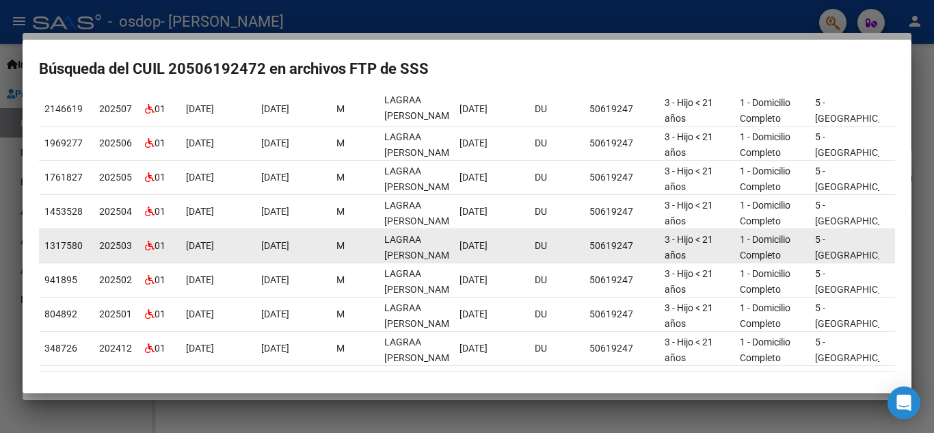
scroll to position [178, 0]
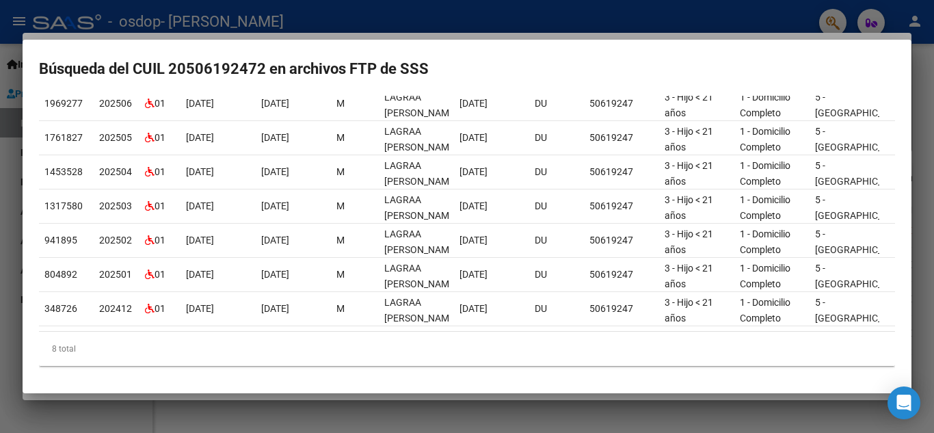
click at [750, 5] on div at bounding box center [467, 216] width 934 height 433
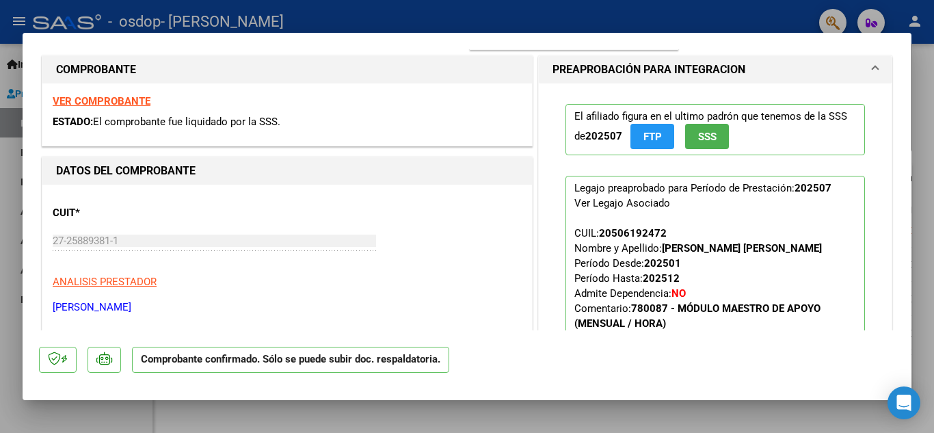
click at [874, 23] on div at bounding box center [467, 216] width 934 height 433
type input "$ 0,00"
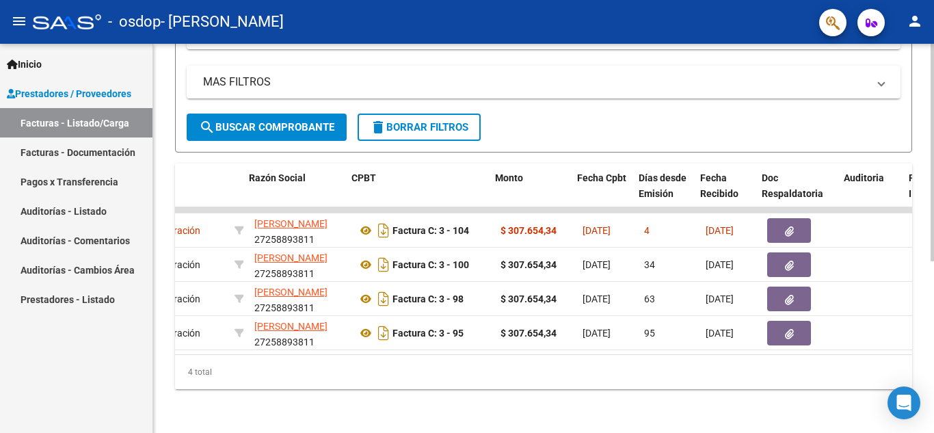
scroll to position [0, 349]
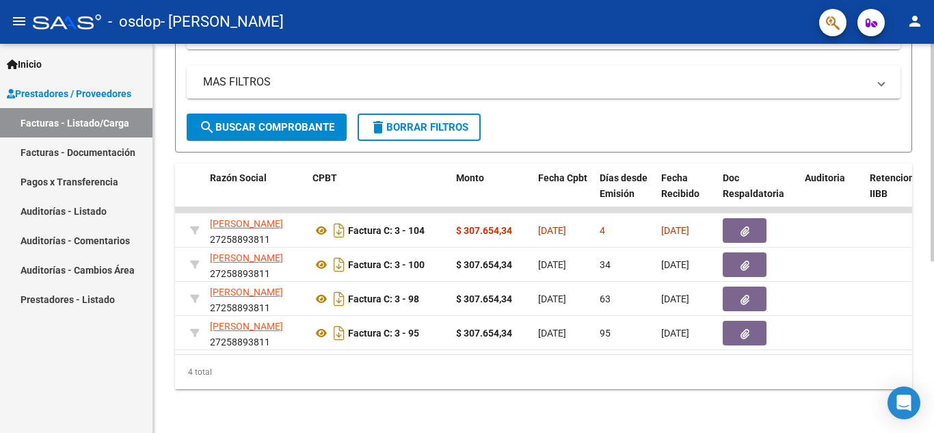
drag, startPoint x: 361, startPoint y: 357, endPoint x: 457, endPoint y: 341, distance: 97.7
click at [461, 339] on div "ID CAE Facturado x Orden De Area Razón Social CPBT Monto Fecha Cpbt Días desde …" at bounding box center [543, 276] width 737 height 226
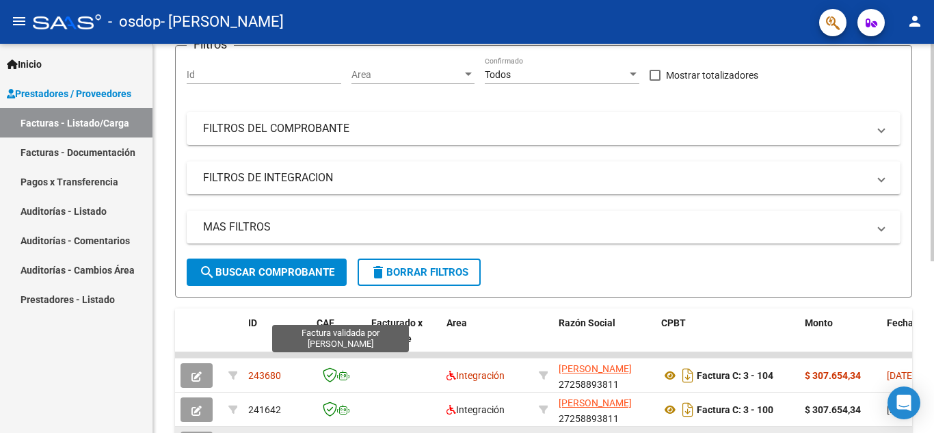
scroll to position [308, 0]
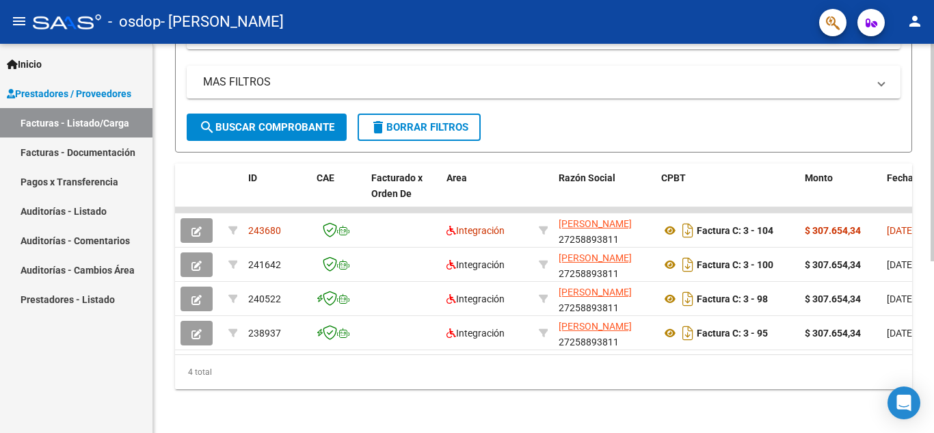
click at [258, 378] on div "4 total" at bounding box center [543, 372] width 737 height 34
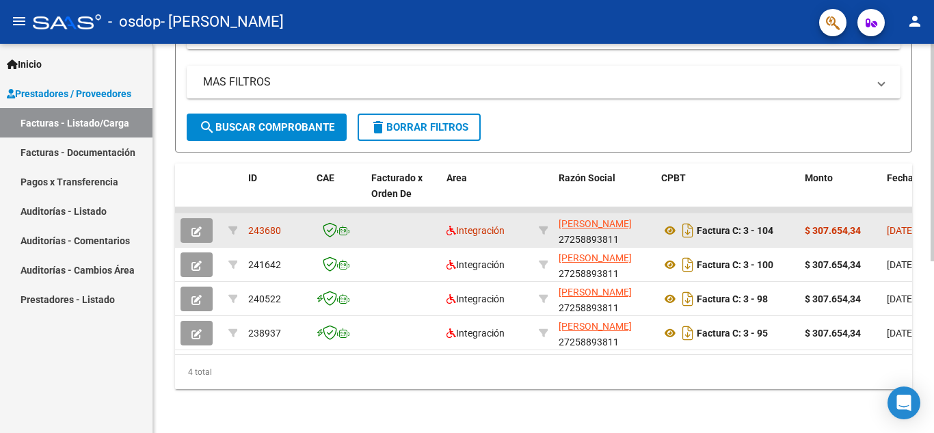
click at [200, 218] on button "button" at bounding box center [196, 230] width 32 height 25
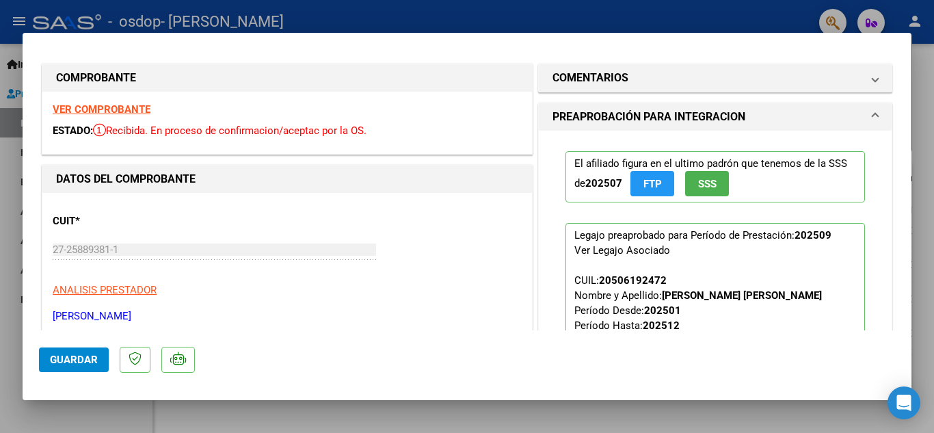
scroll to position [0, 0]
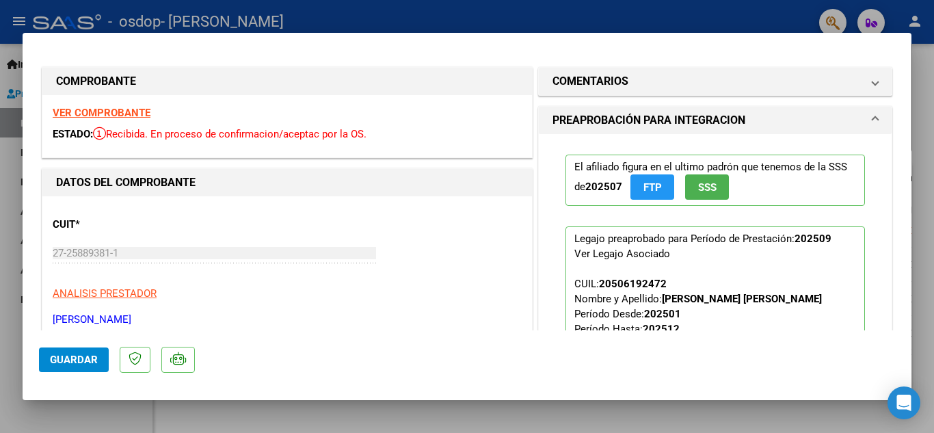
click at [534, 18] on div at bounding box center [467, 216] width 934 height 433
type input "$ 0,00"
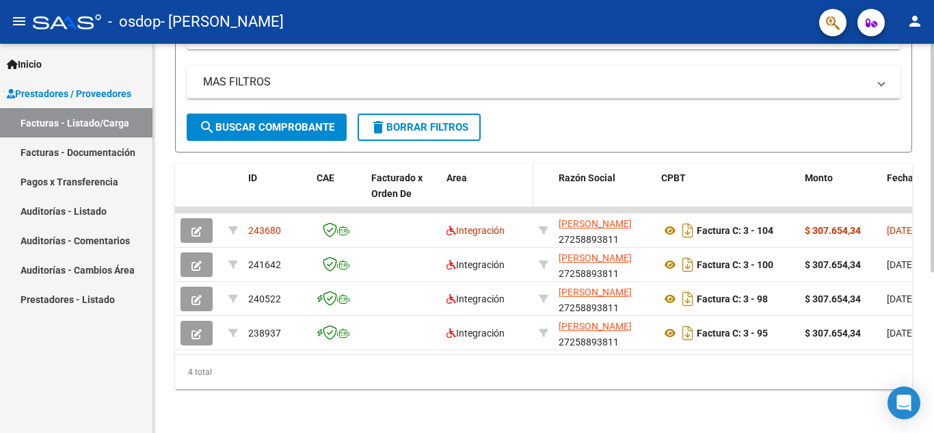
scroll to position [308, 0]
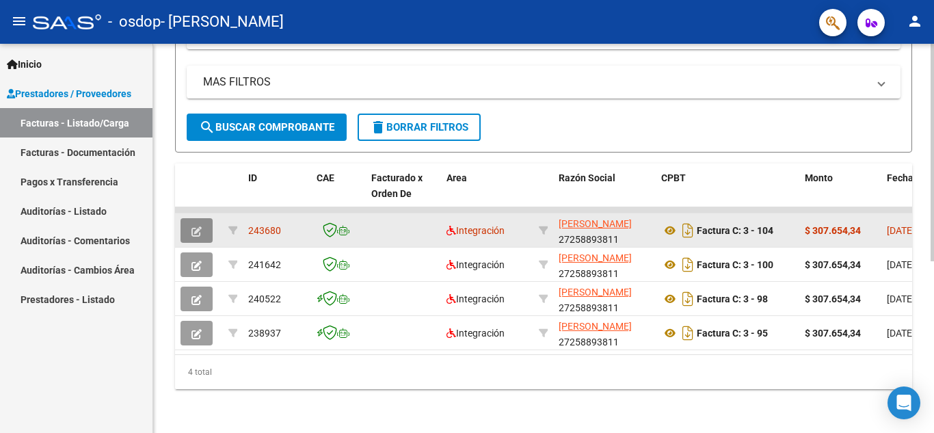
click at [204, 224] on button "button" at bounding box center [196, 230] width 32 height 25
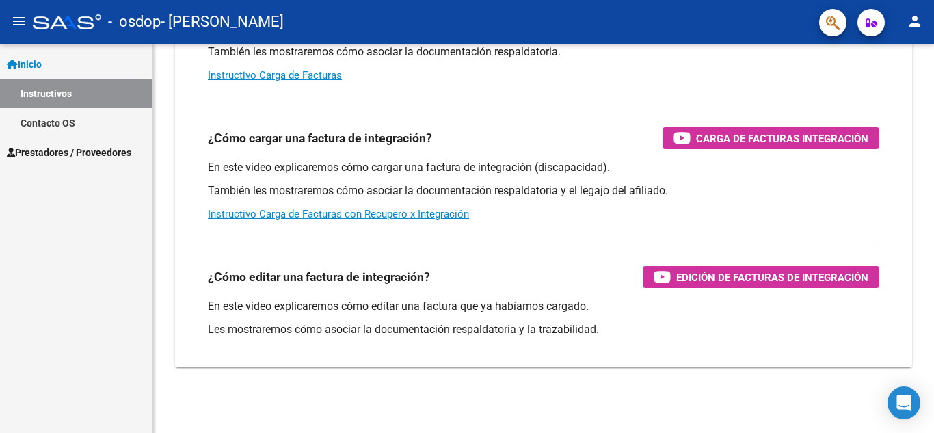
scroll to position [211, 0]
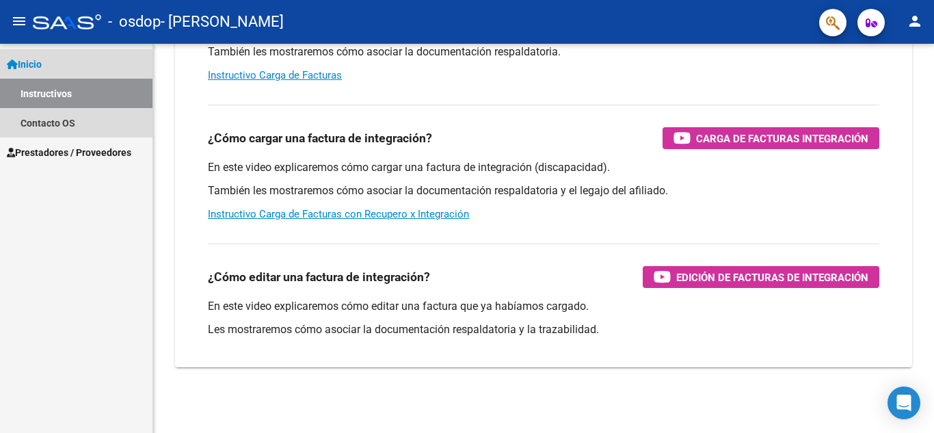
click at [61, 91] on link "Instructivos" at bounding box center [76, 93] width 152 height 29
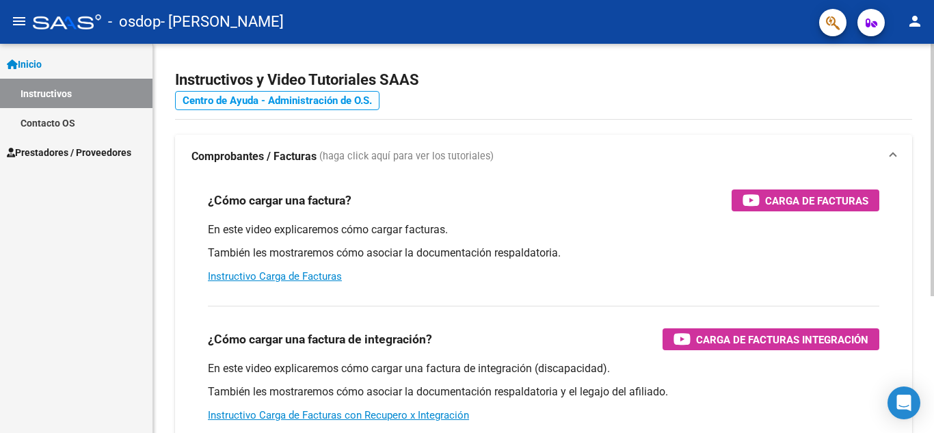
scroll to position [0, 0]
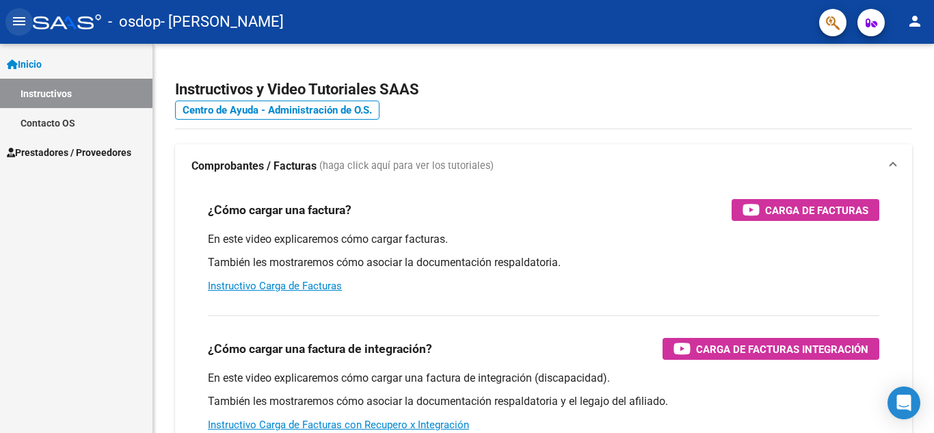
click at [14, 23] on mat-icon "menu" at bounding box center [19, 21] width 16 height 16
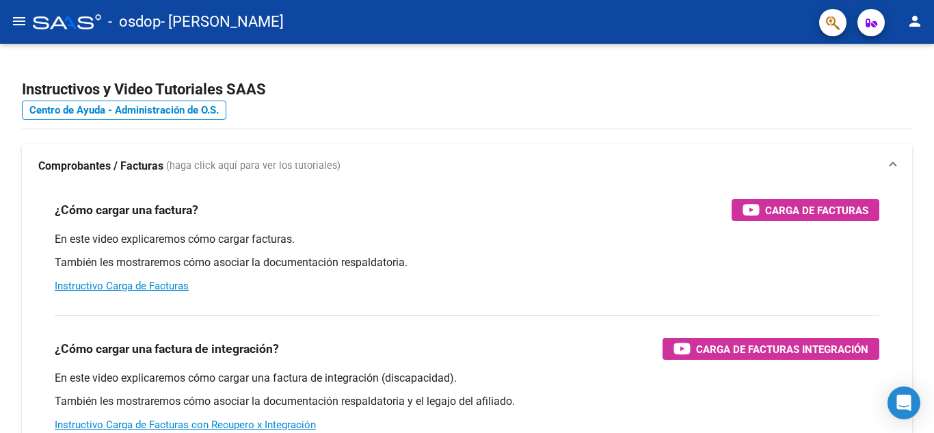
click at [19, 21] on mat-icon "menu" at bounding box center [19, 21] width 16 height 16
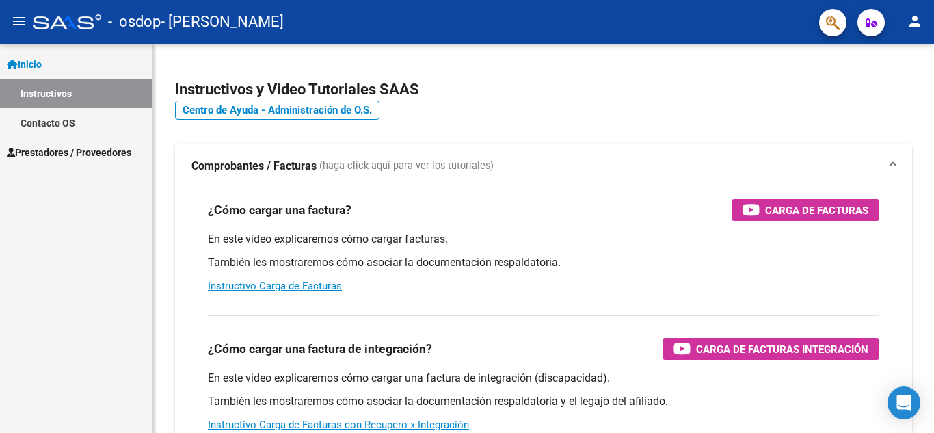
click at [42, 62] on span "Inicio" at bounding box center [24, 64] width 35 height 15
click at [23, 21] on mat-icon "menu" at bounding box center [19, 21] width 16 height 16
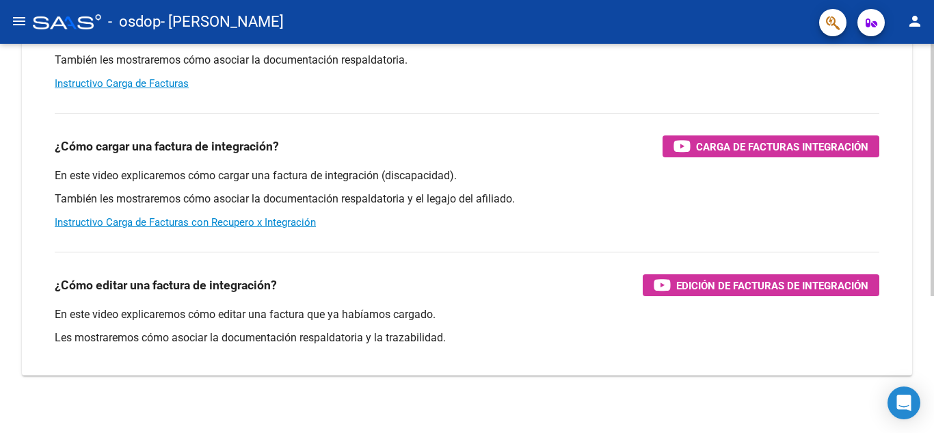
scroll to position [205, 0]
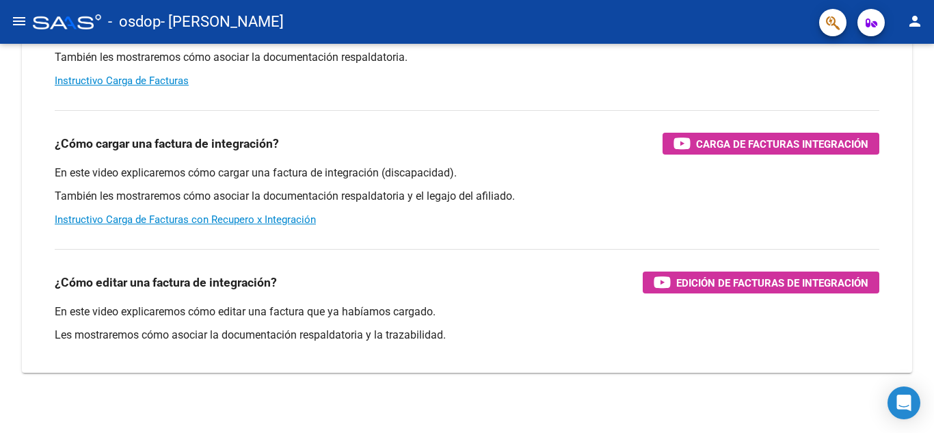
click at [6, 7] on mat-toolbar "menu - [PERSON_NAME] person" at bounding box center [467, 22] width 934 height 44
click at [15, 18] on mat-icon "menu" at bounding box center [19, 21] width 16 height 16
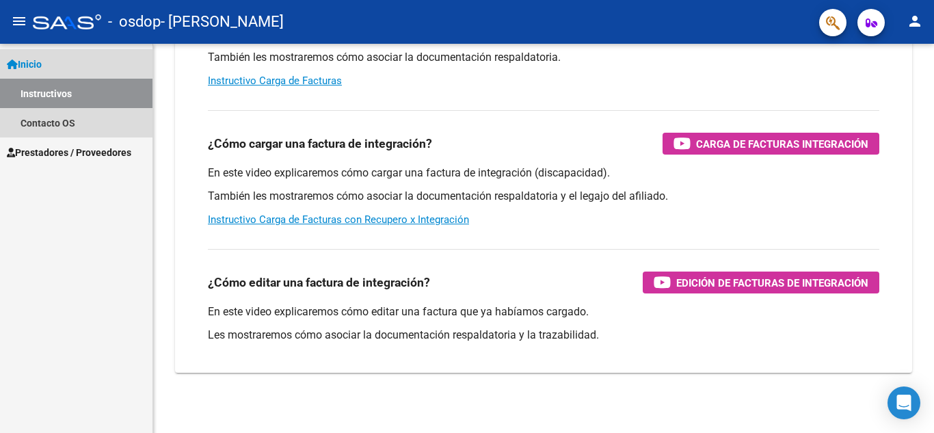
click at [34, 66] on span "Inicio" at bounding box center [24, 64] width 35 height 15
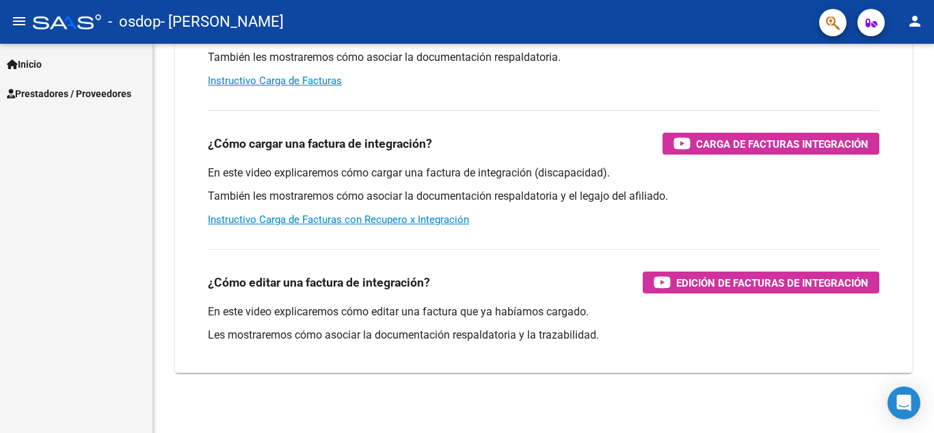
click at [19, 18] on mat-icon "menu" at bounding box center [19, 21] width 16 height 16
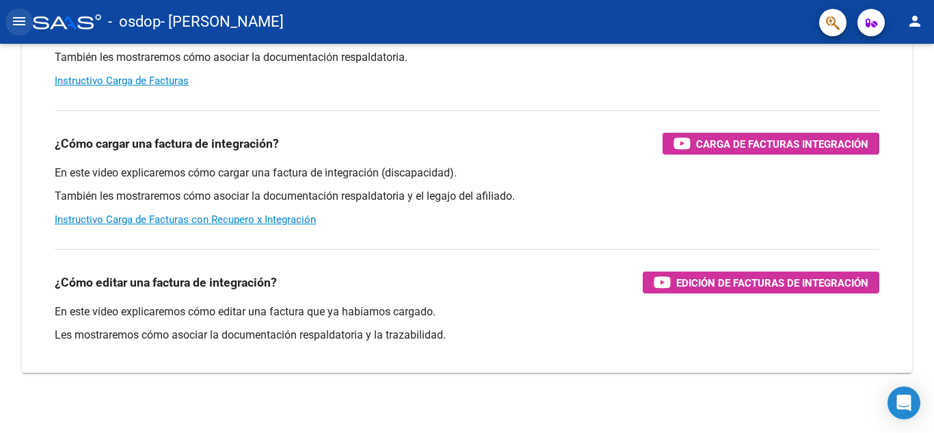
click at [16, 16] on mat-icon "menu" at bounding box center [19, 21] width 16 height 16
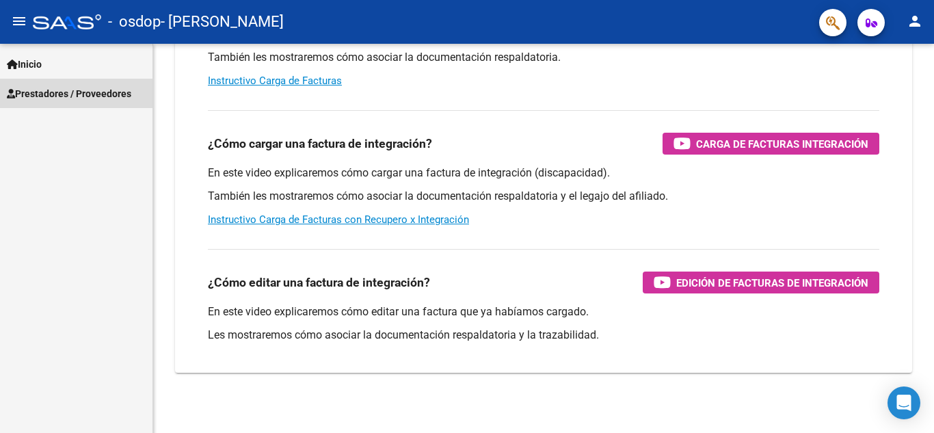
click at [37, 91] on span "Prestadores / Proveedores" at bounding box center [69, 93] width 124 height 15
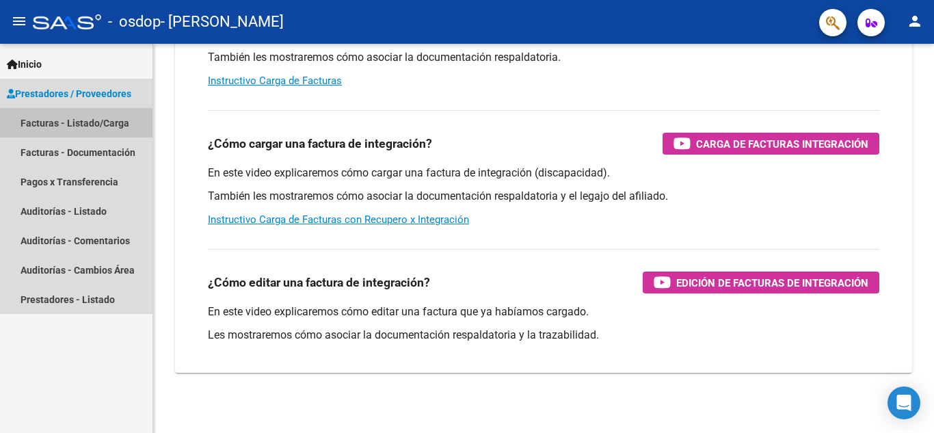
click at [54, 121] on link "Facturas - Listado/Carga" at bounding box center [76, 122] width 152 height 29
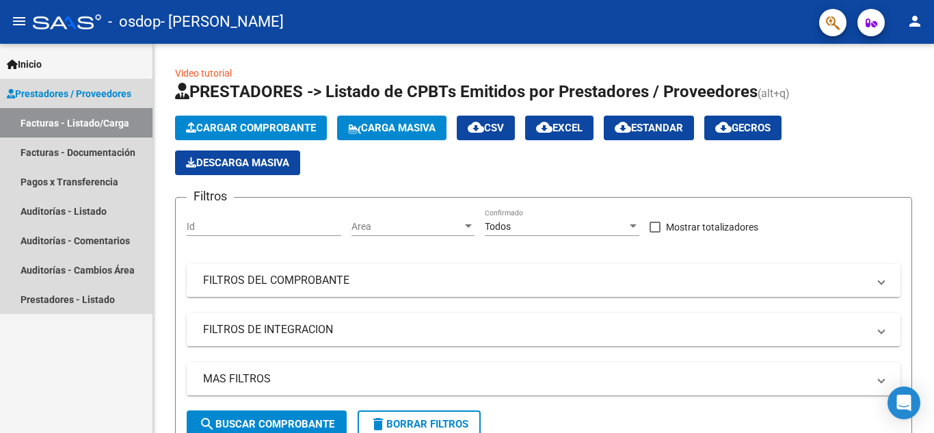
click at [81, 118] on link "Facturas - Listado/Carga" at bounding box center [76, 122] width 152 height 29
click at [86, 148] on link "Facturas - Documentación" at bounding box center [76, 151] width 152 height 29
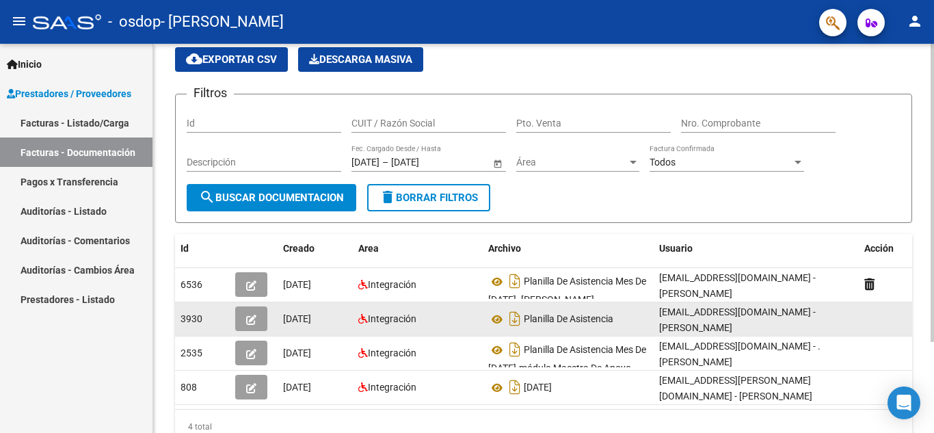
scroll to position [119, 0]
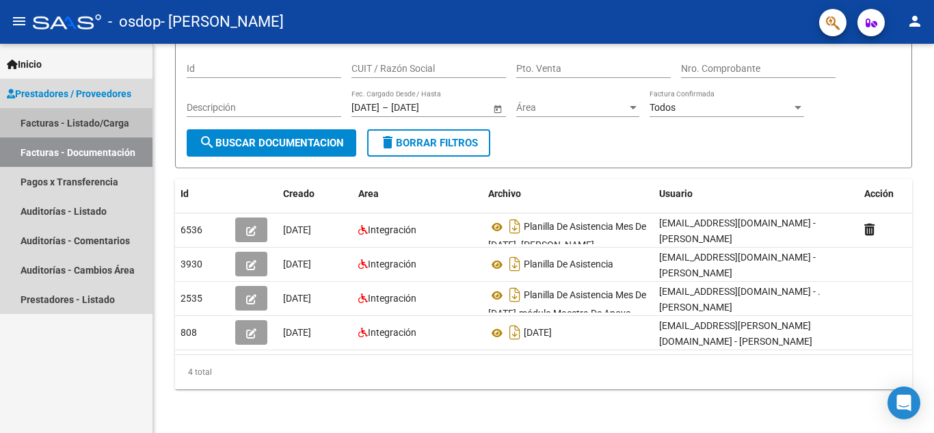
click at [74, 122] on link "Facturas - Listado/Carga" at bounding box center [76, 122] width 152 height 29
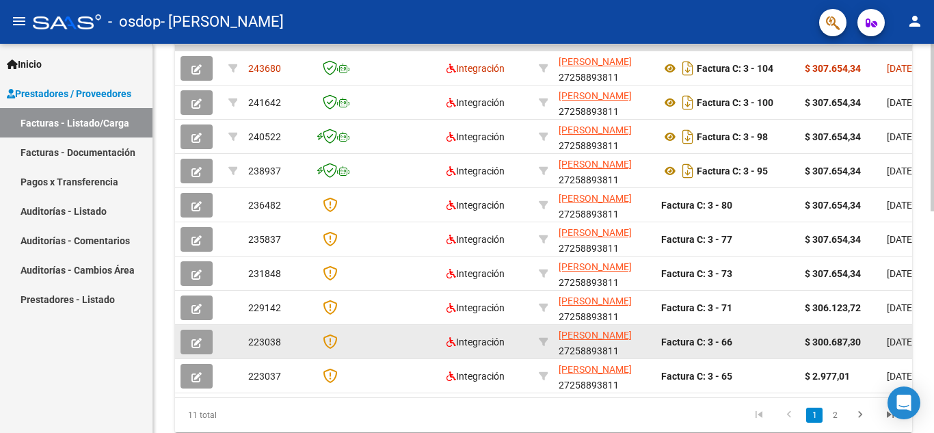
scroll to position [444, 0]
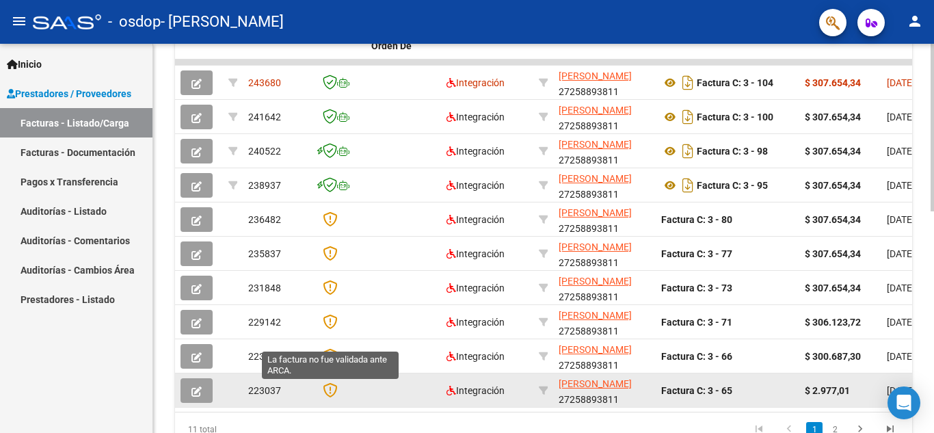
click at [332, 390] on icon at bounding box center [330, 389] width 14 height 15
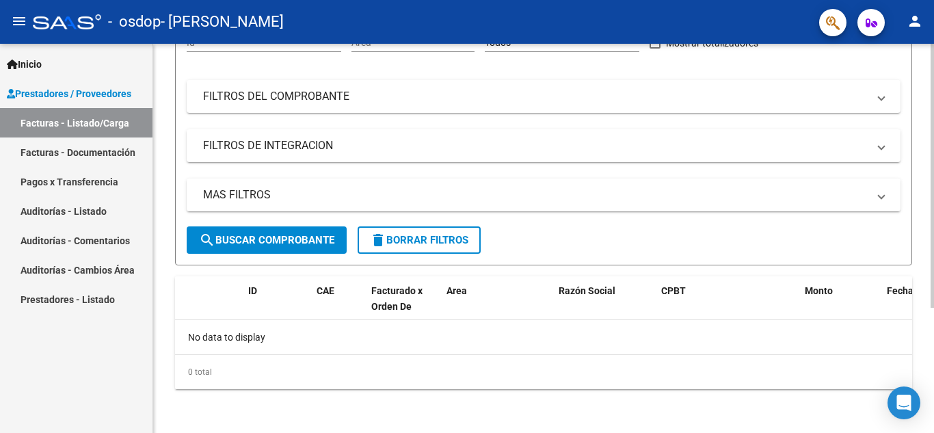
scroll to position [184, 0]
click at [271, 239] on span "search Buscar Comprobante" at bounding box center [266, 240] width 135 height 12
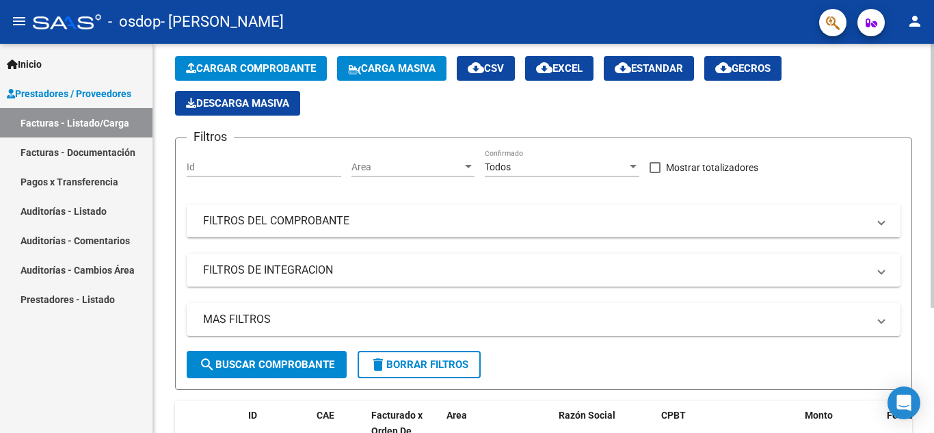
scroll to position [47, 0]
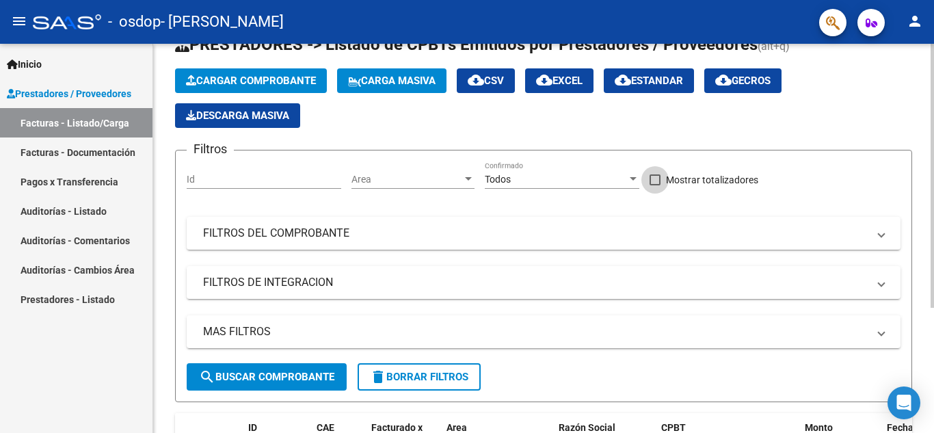
click at [660, 178] on span at bounding box center [655, 179] width 11 height 11
click at [655, 185] on input "Mostrar totalizadores" at bounding box center [654, 185] width 1 height 1
checkbox input "true"
click at [289, 372] on span "search Buscar Comprobante" at bounding box center [266, 377] width 135 height 12
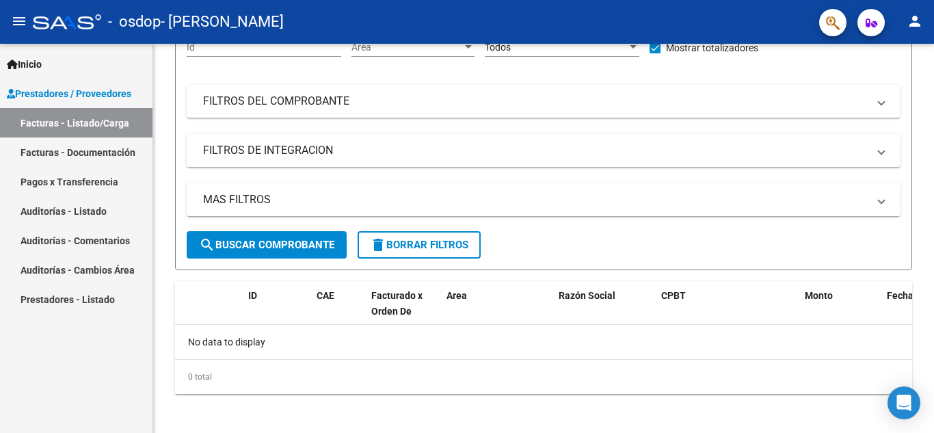
scroll to position [184, 0]
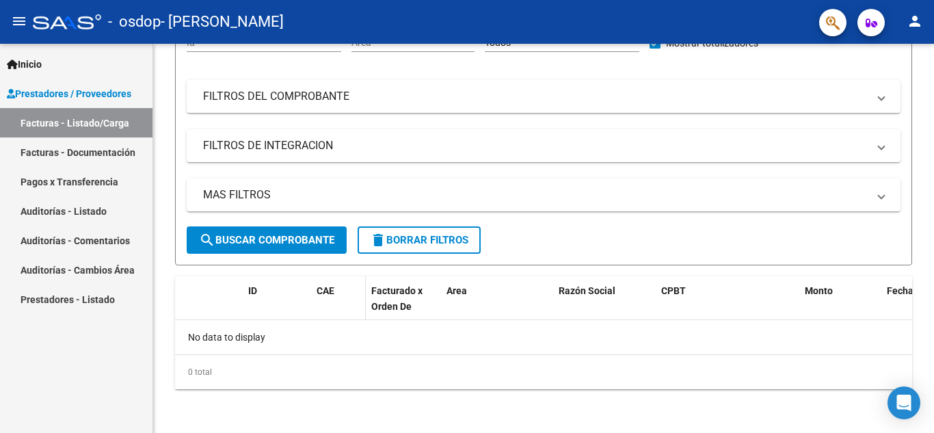
click at [333, 297] on div "CAE" at bounding box center [339, 291] width 44 height 16
click at [887, 148] on mat-expansion-panel-header "FILTROS DE INTEGRACION" at bounding box center [544, 145] width 714 height 33
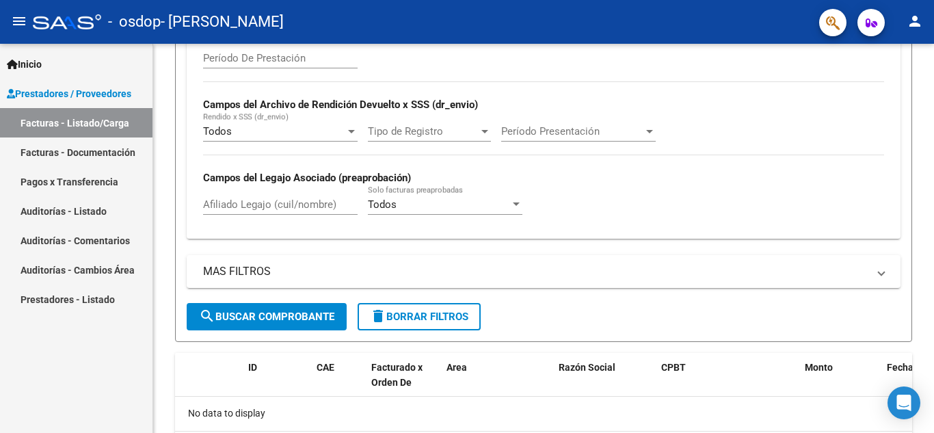
scroll to position [321, 0]
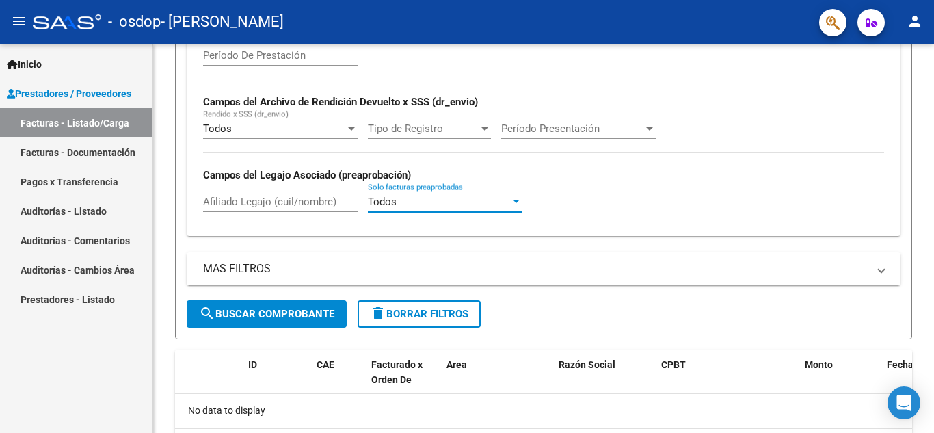
click at [520, 201] on div at bounding box center [516, 201] width 12 height 11
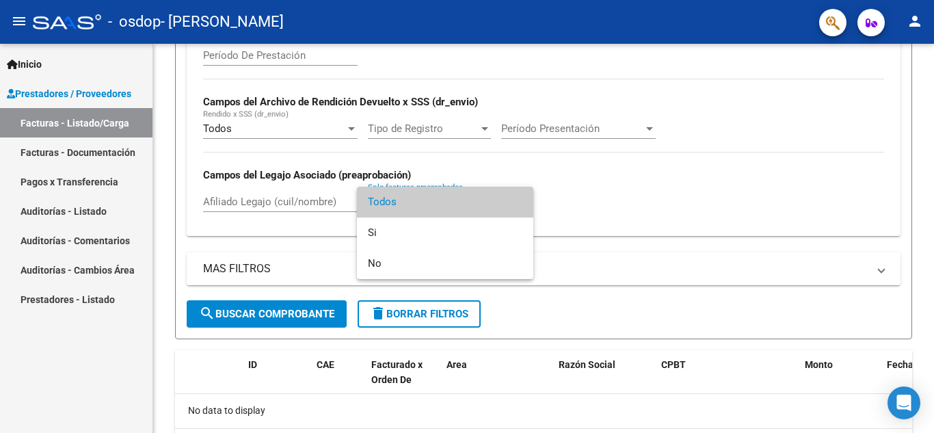
click at [289, 321] on div at bounding box center [467, 216] width 934 height 433
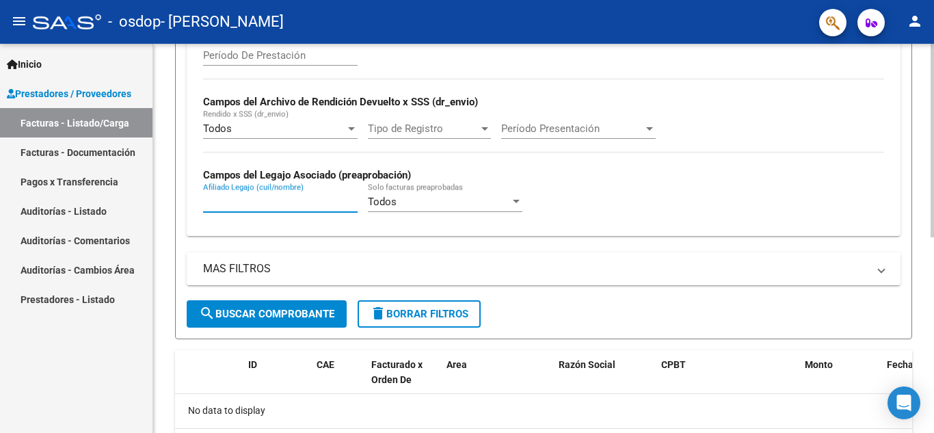
click at [254, 199] on input "Afiliado Legajo (cuil/nombre)" at bounding box center [280, 202] width 155 height 12
type input "[PERSON_NAME]"
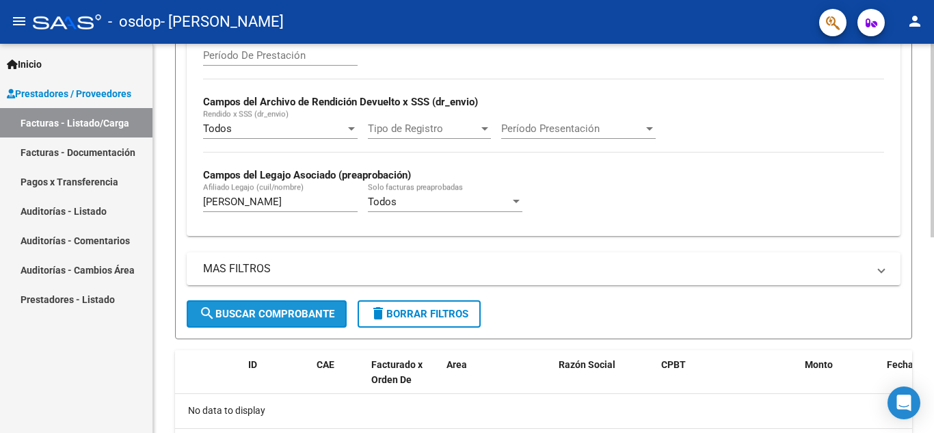
click at [256, 309] on span "search Buscar Comprobante" at bounding box center [266, 314] width 135 height 12
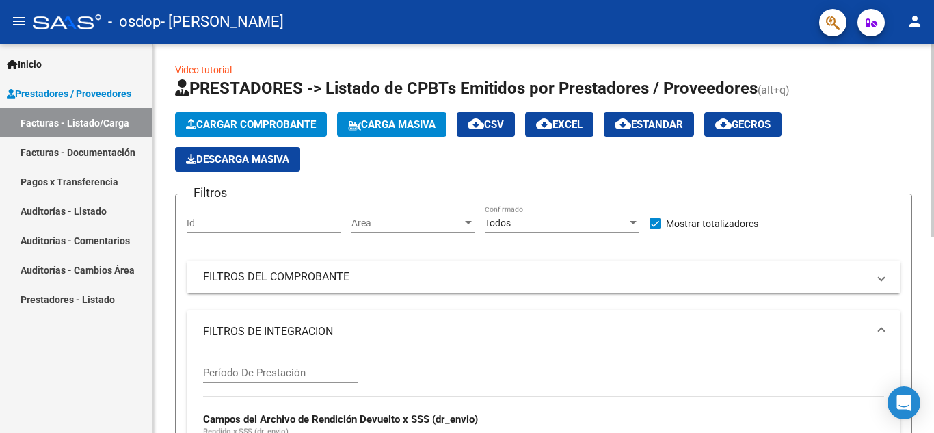
scroll to position [0, 0]
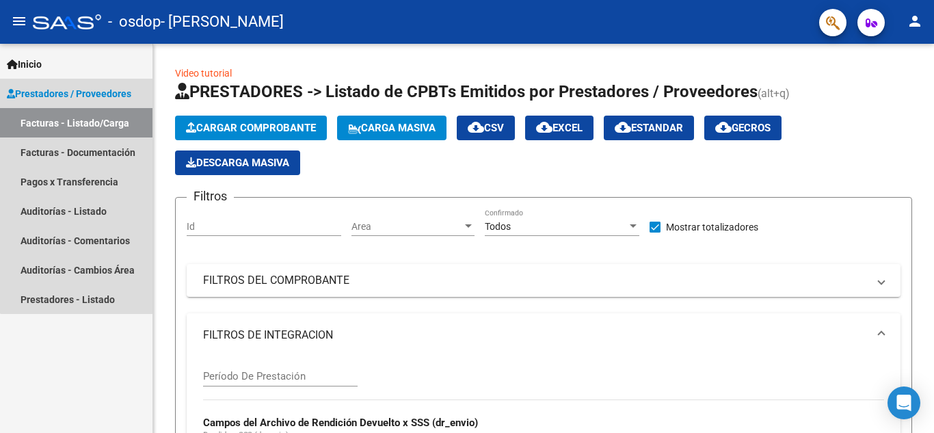
click at [90, 114] on link "Facturas - Listado/Carga" at bounding box center [76, 122] width 152 height 29
click at [88, 123] on link "Facturas - Listado/Carga" at bounding box center [76, 122] width 152 height 29
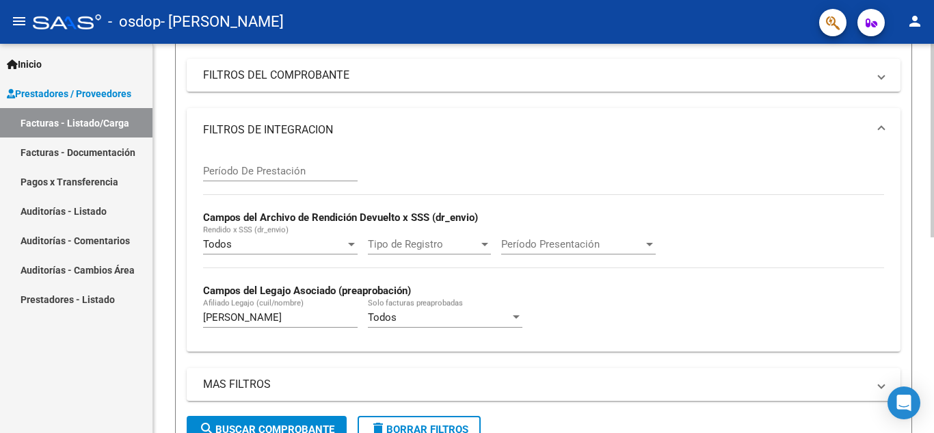
scroll to position [394, 0]
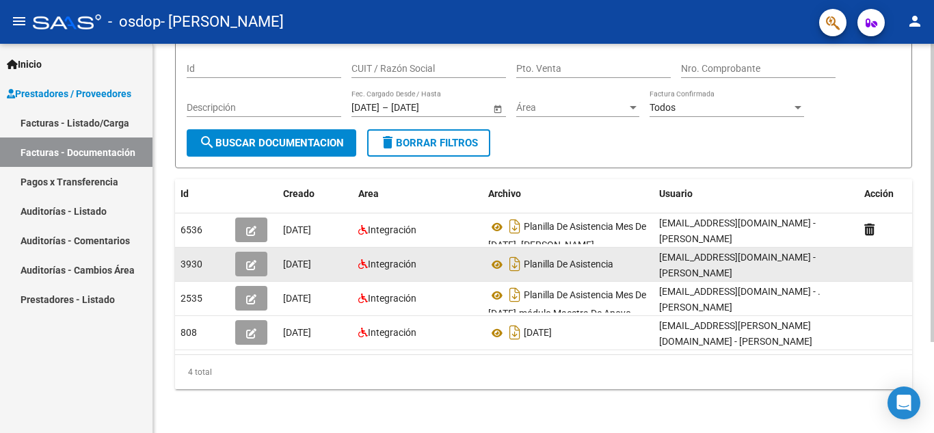
scroll to position [119, 0]
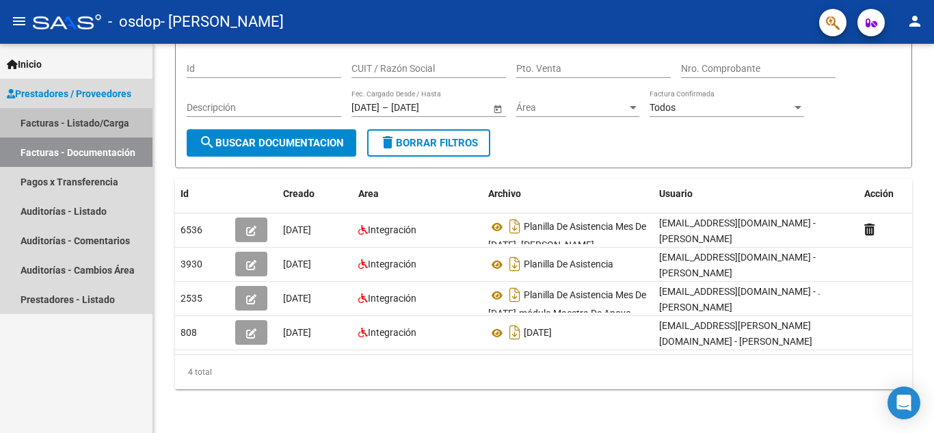
click at [92, 130] on link "Facturas - Listado/Carga" at bounding box center [76, 122] width 152 height 29
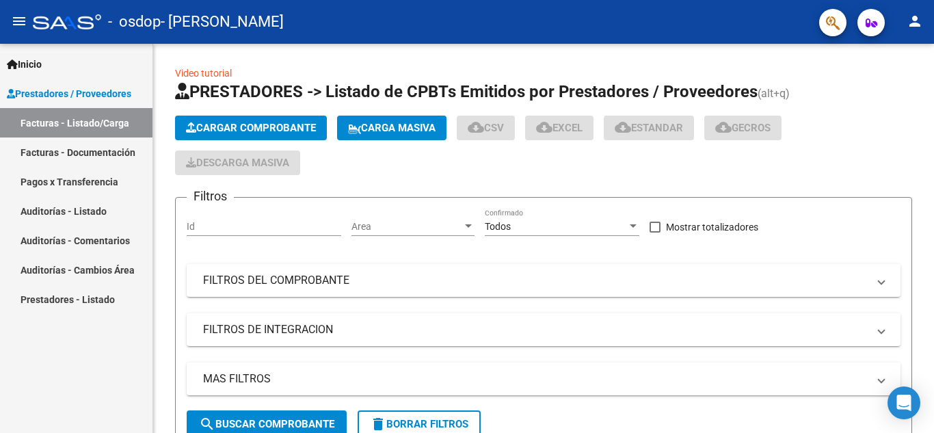
click at [72, 154] on link "Facturas - Documentación" at bounding box center [76, 151] width 152 height 29
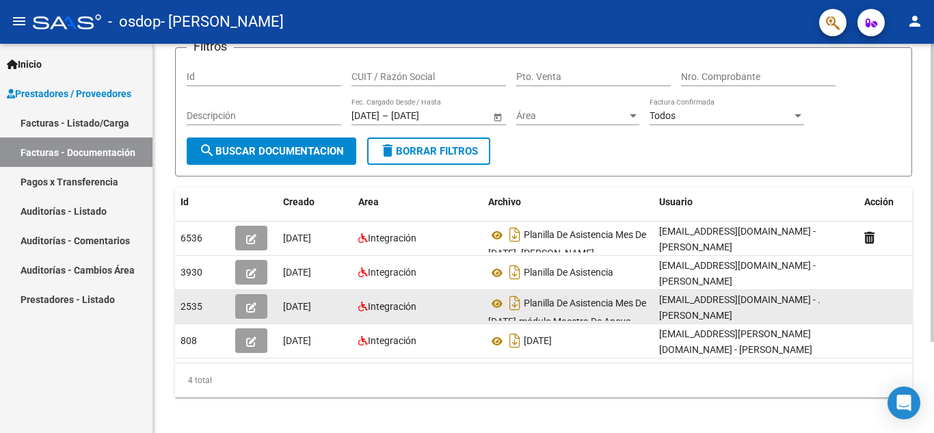
scroll to position [119, 0]
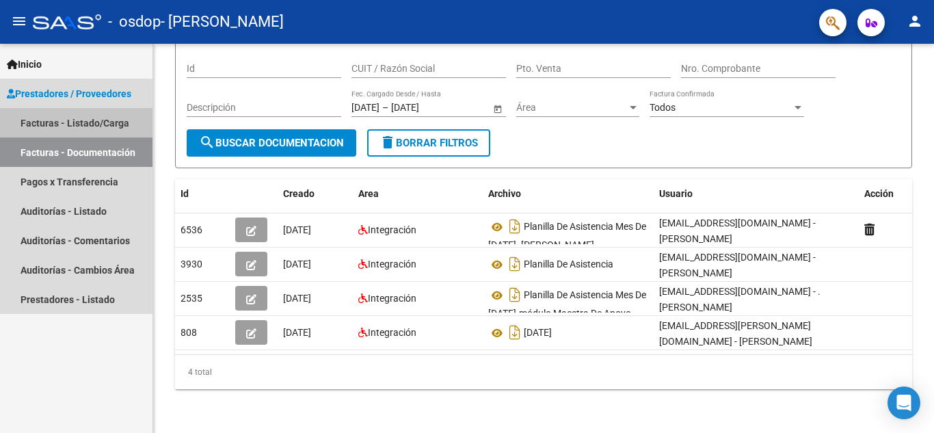
click at [66, 121] on link "Facturas - Listado/Carga" at bounding box center [76, 122] width 152 height 29
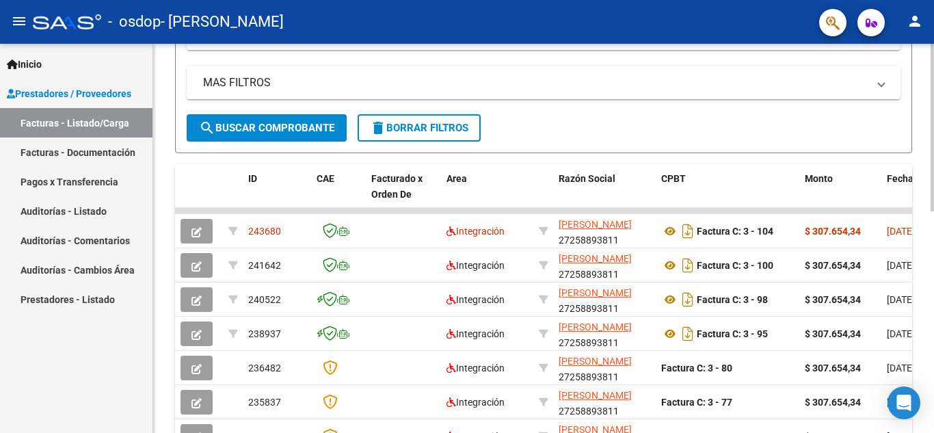
scroll to position [479, 0]
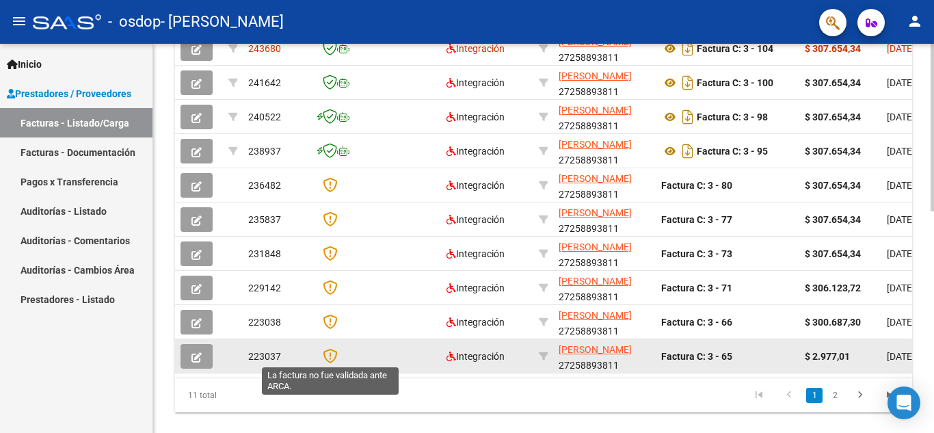
click at [327, 351] on icon at bounding box center [330, 355] width 14 height 15
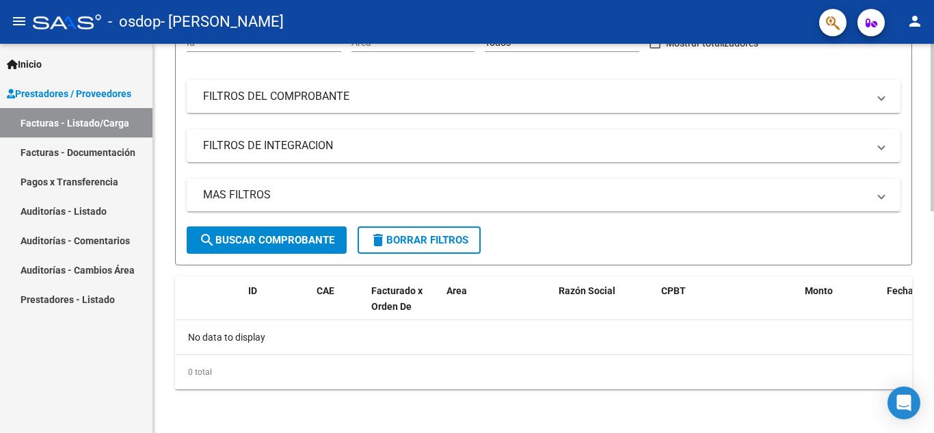
scroll to position [184, 0]
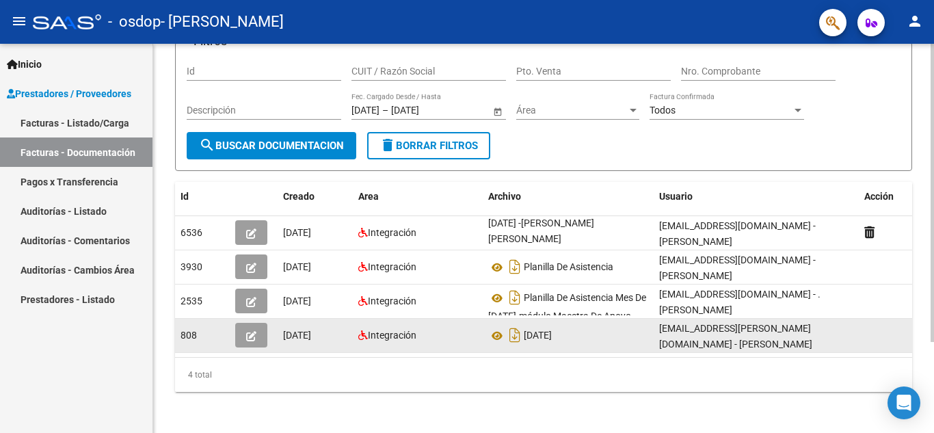
scroll to position [119, 0]
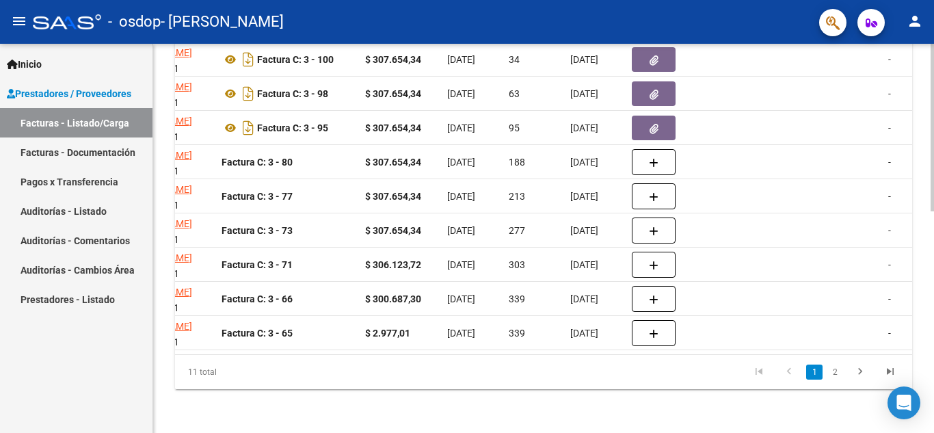
scroll to position [0, 349]
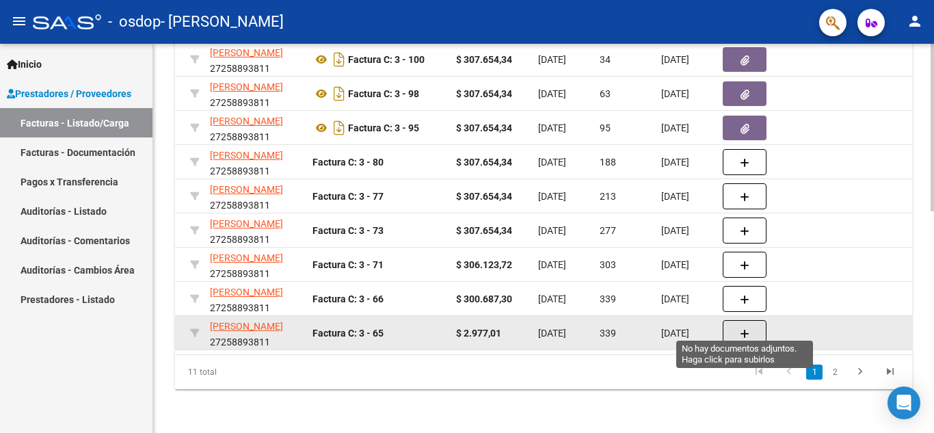
click at [745, 329] on icon "button" at bounding box center [745, 334] width 10 height 10
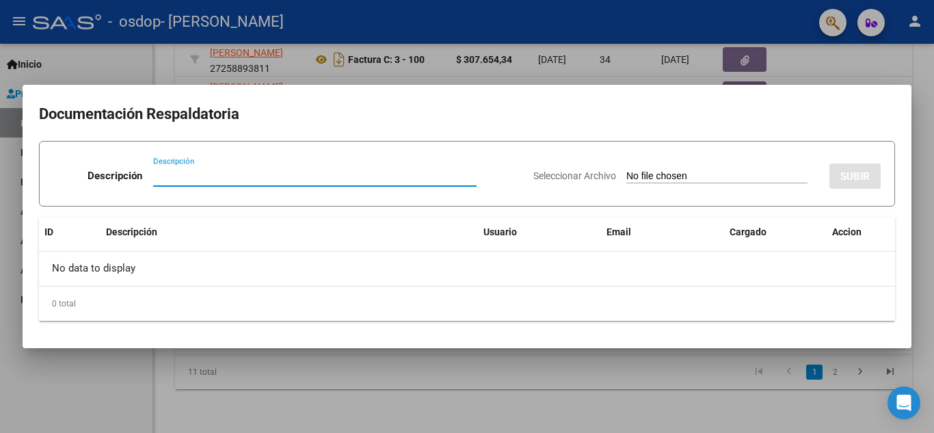
click at [660, 176] on input "Seleccionar Archivo" at bounding box center [716, 176] width 181 height 13
click at [879, 70] on div at bounding box center [467, 216] width 934 height 433
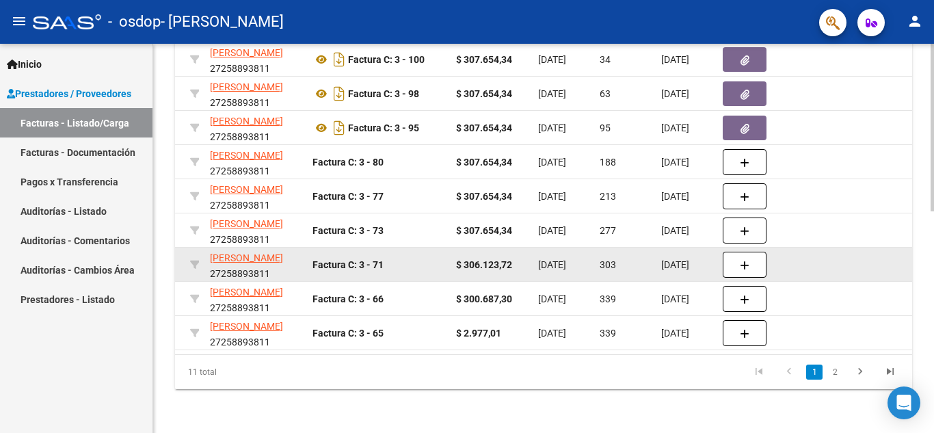
scroll to position [444, 0]
